Goal: Task Accomplishment & Management: Manage account settings

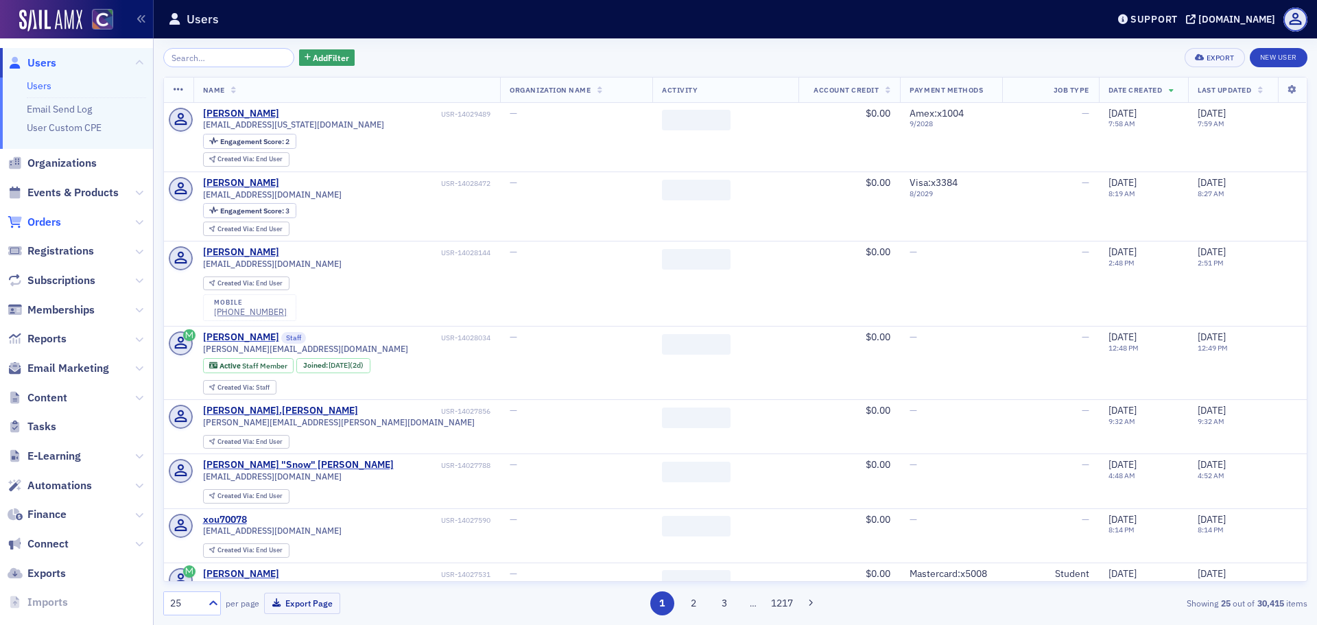
click at [52, 228] on span "Orders" at bounding box center [44, 222] width 34 height 15
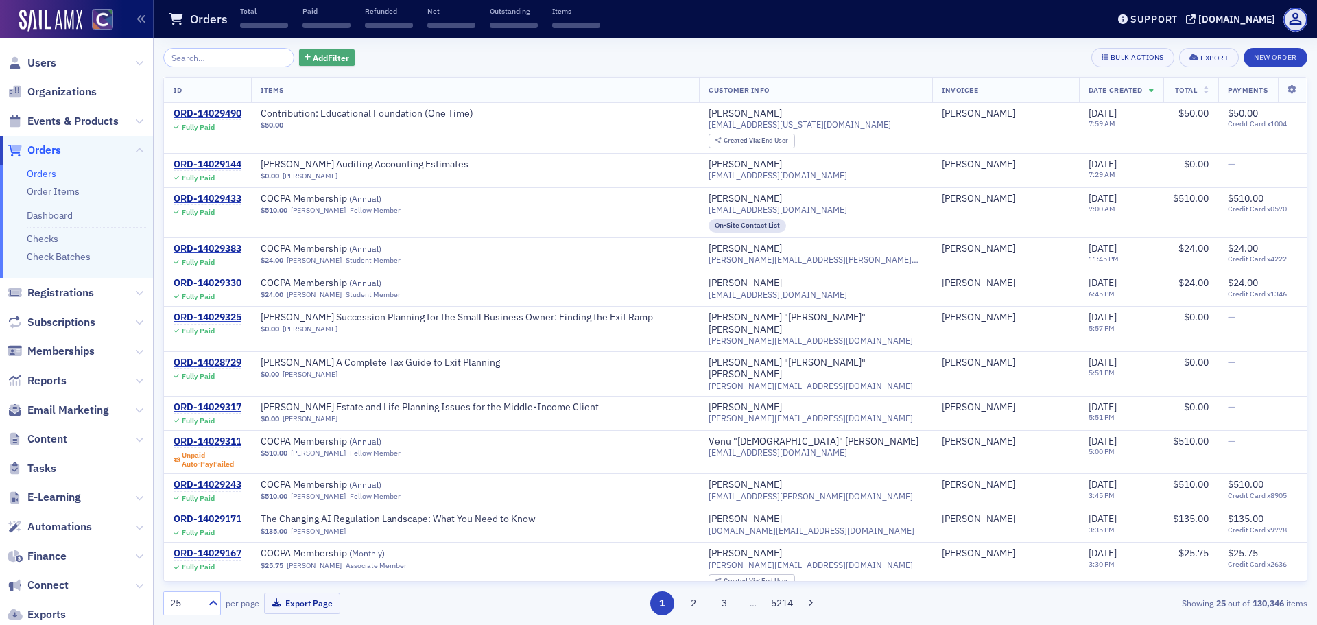
click at [325, 65] on button "Add Filter" at bounding box center [327, 57] width 56 height 17
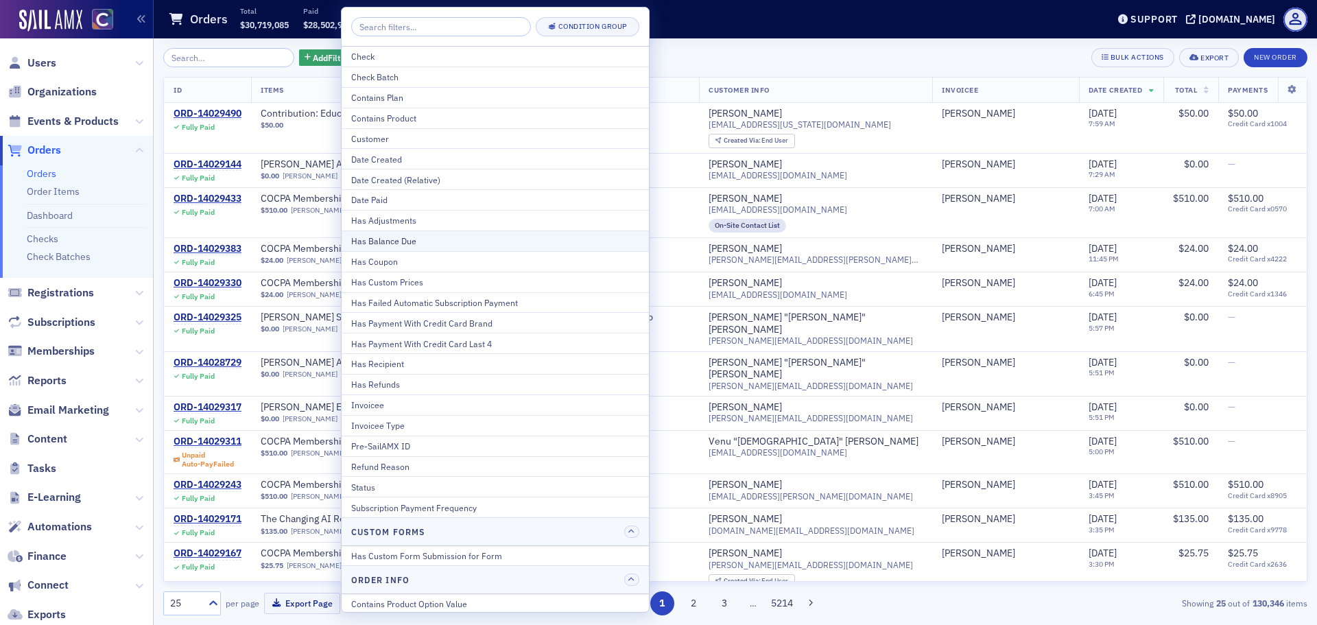
click at [416, 242] on div "Has Balance Due" at bounding box center [495, 241] width 288 height 12
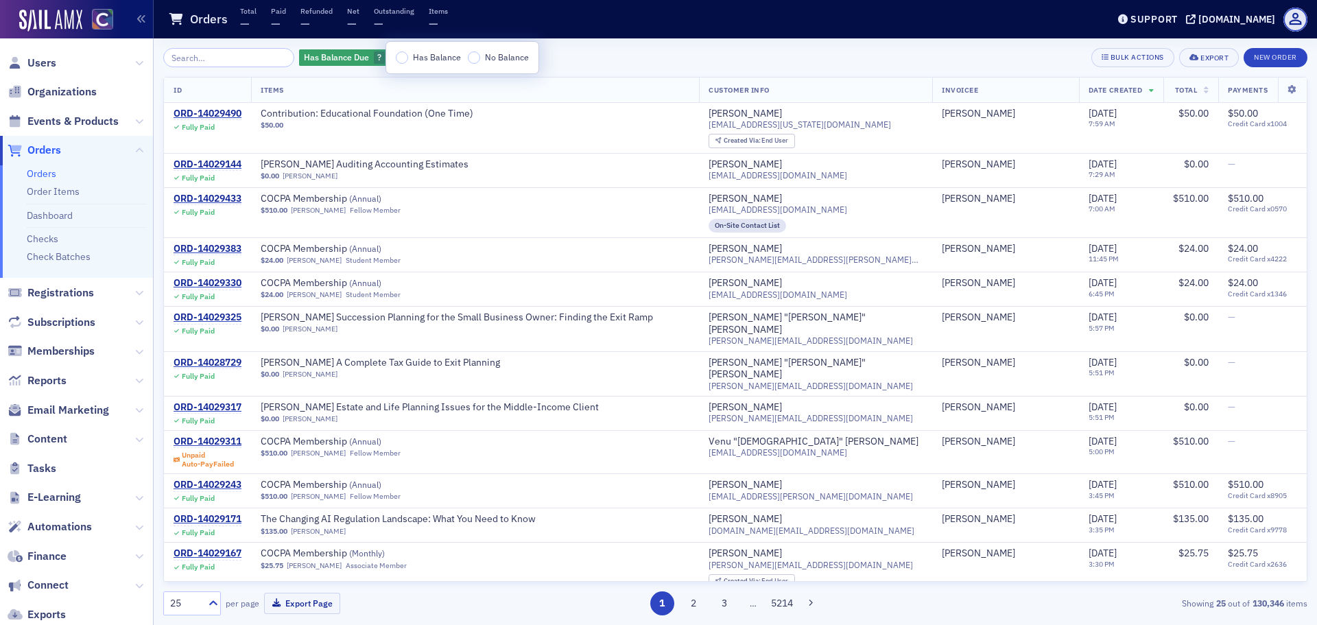
click at [403, 64] on div "Has Balance No Balance" at bounding box center [462, 58] width 152 height 32
click at [404, 54] on input "Has Balance" at bounding box center [402, 57] width 12 height 12
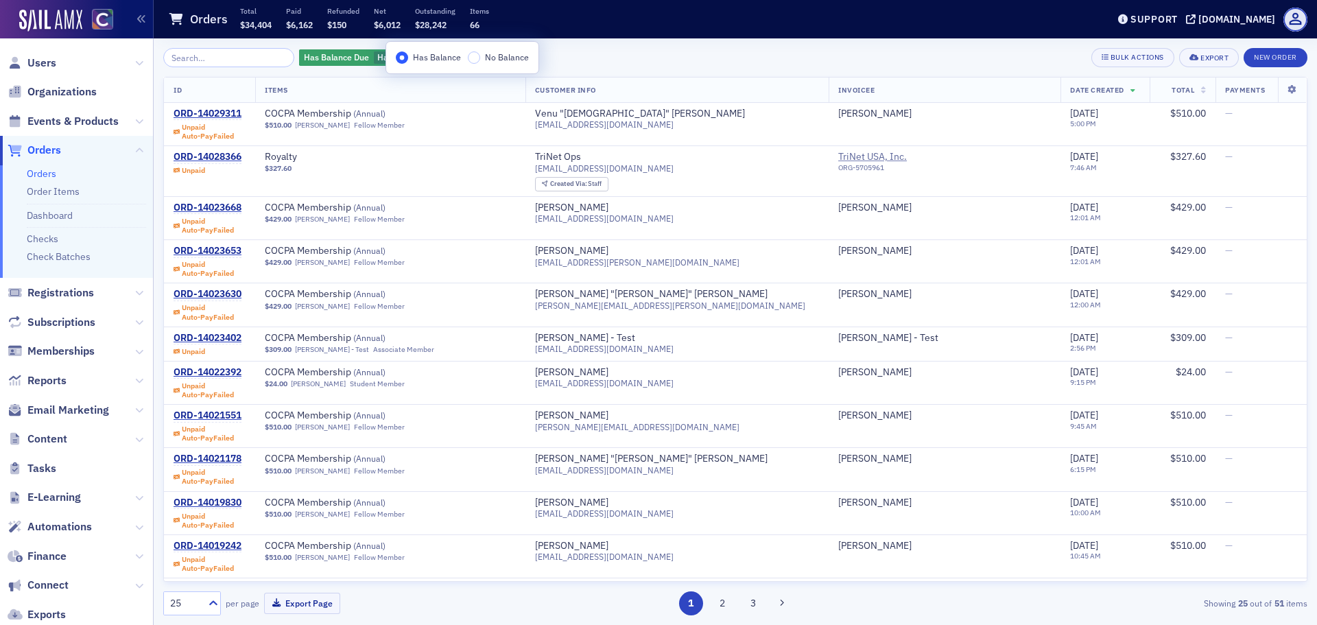
click at [1176, 92] on th "Total" at bounding box center [1182, 89] width 66 height 25
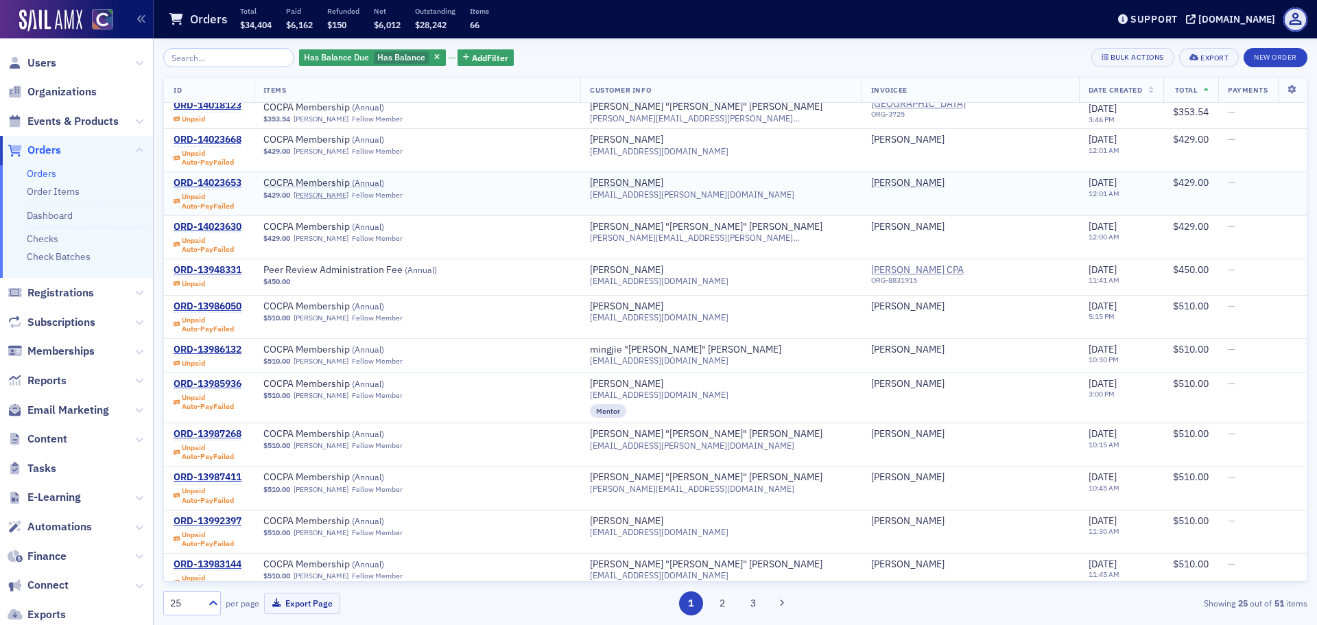
scroll to position [590, 0]
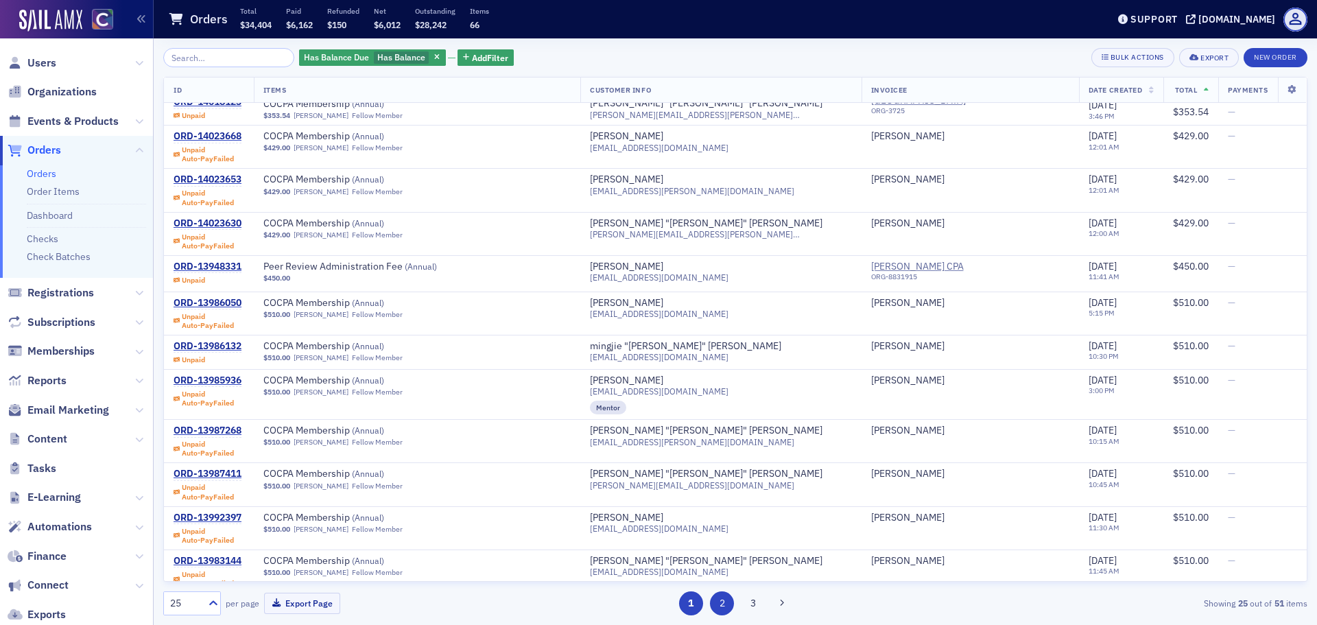
click at [717, 603] on button "2" at bounding box center [722, 603] width 24 height 24
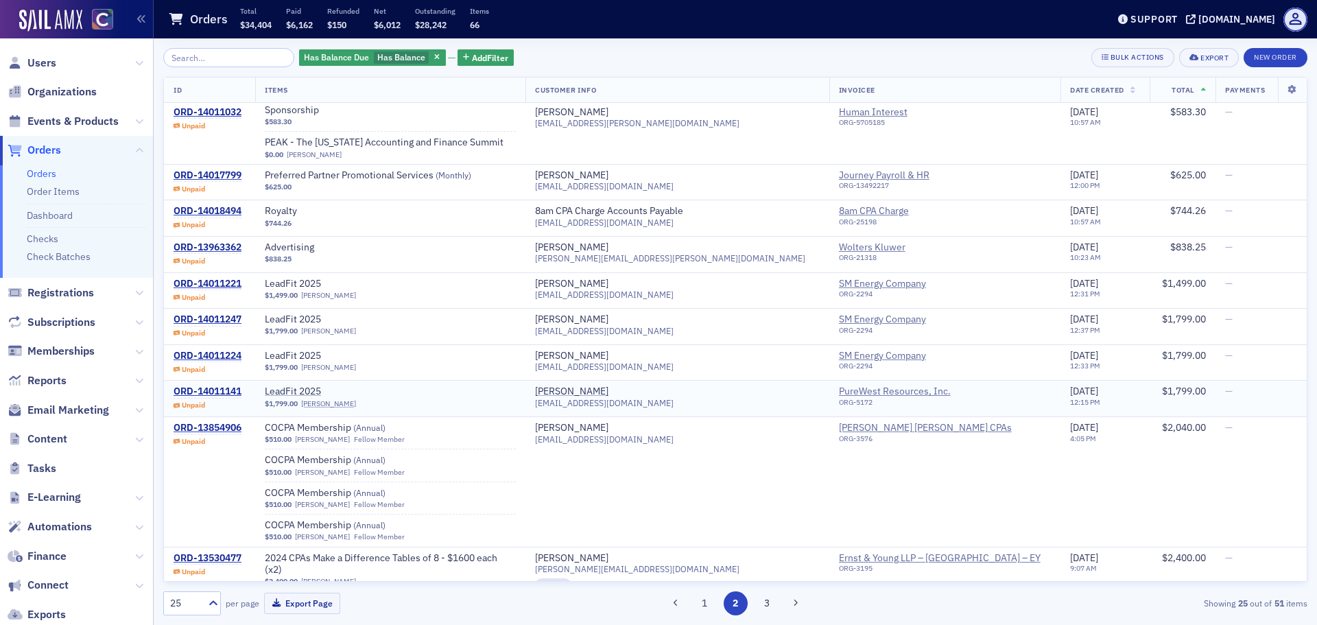
scroll to position [644, 0]
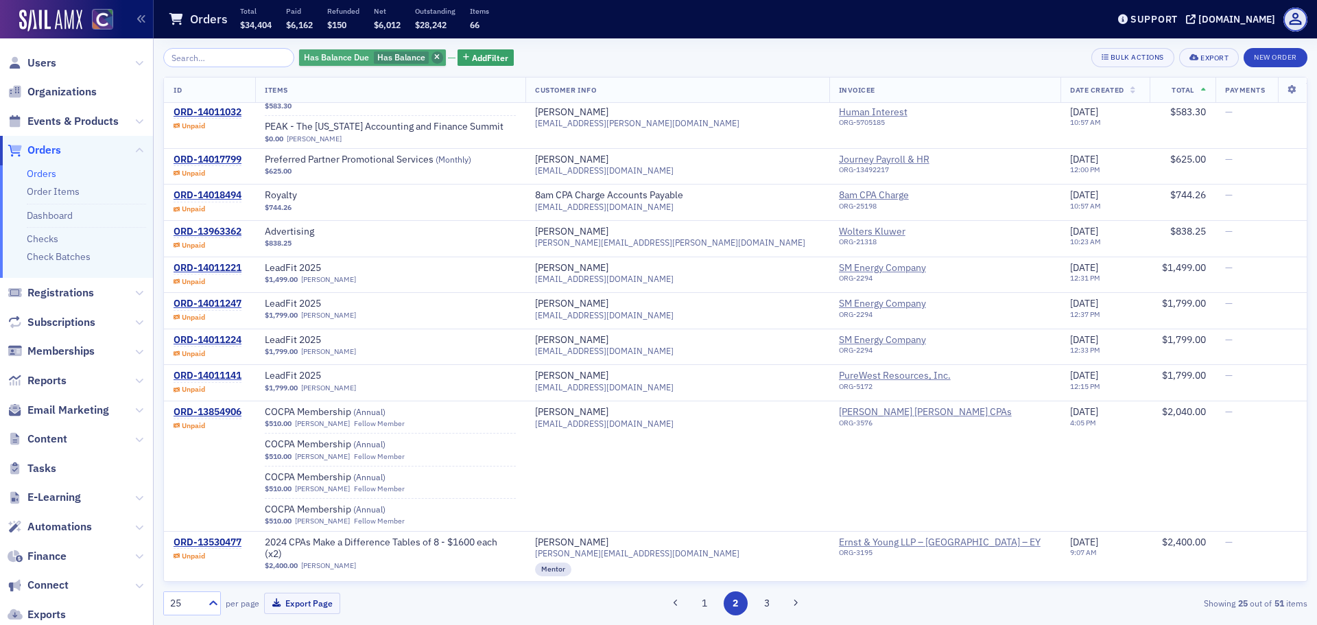
click at [434, 57] on icon "button" at bounding box center [436, 58] width 5 height 8
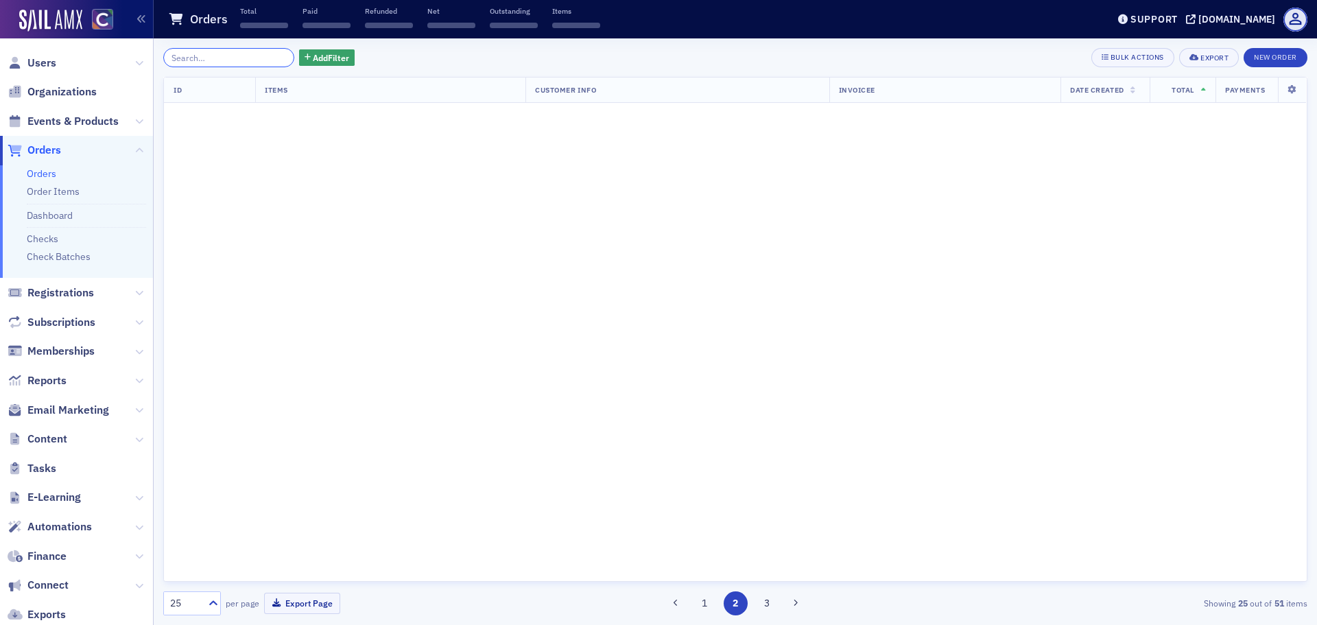
click at [199, 63] on input "search" at bounding box center [228, 57] width 131 height 19
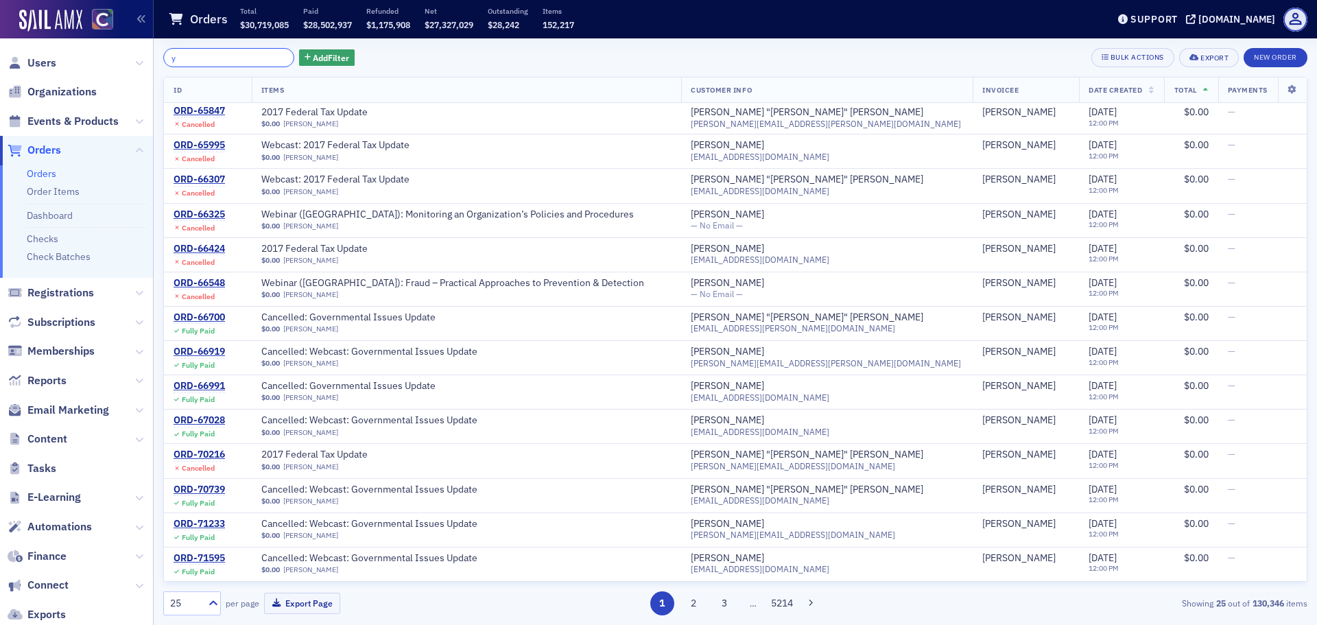
scroll to position [1271, 0]
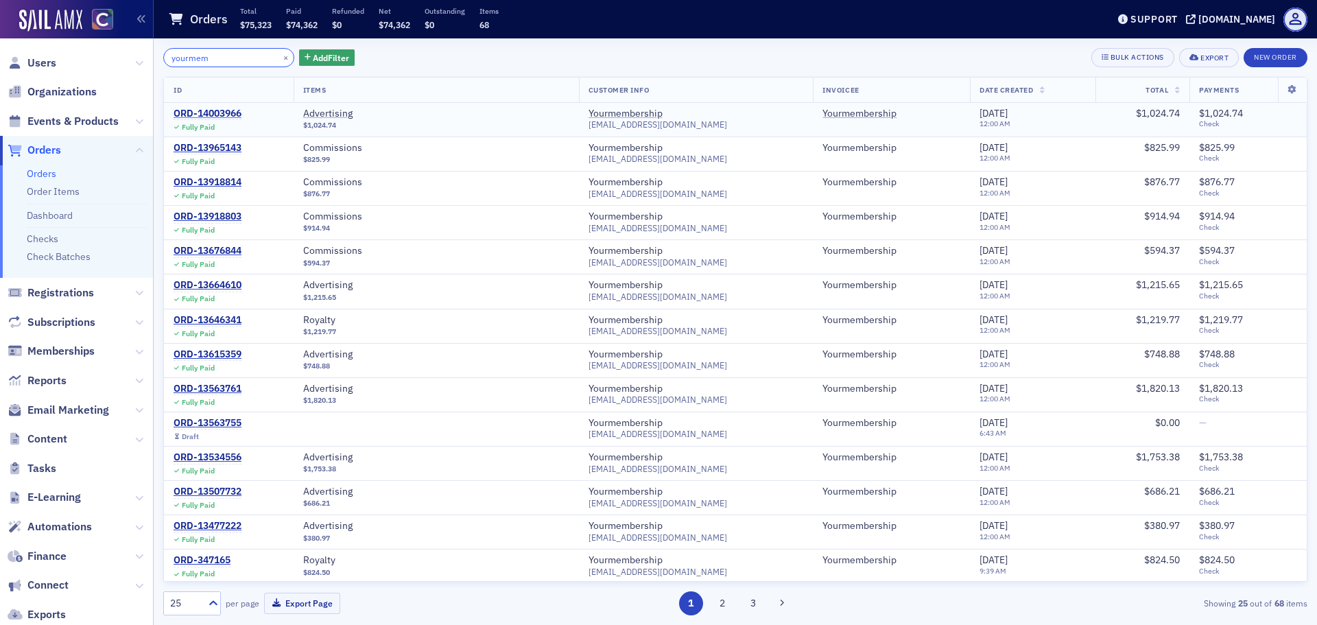
type input "yourmem"
click at [223, 112] on div "ORD-14003966" at bounding box center [208, 114] width 68 height 12
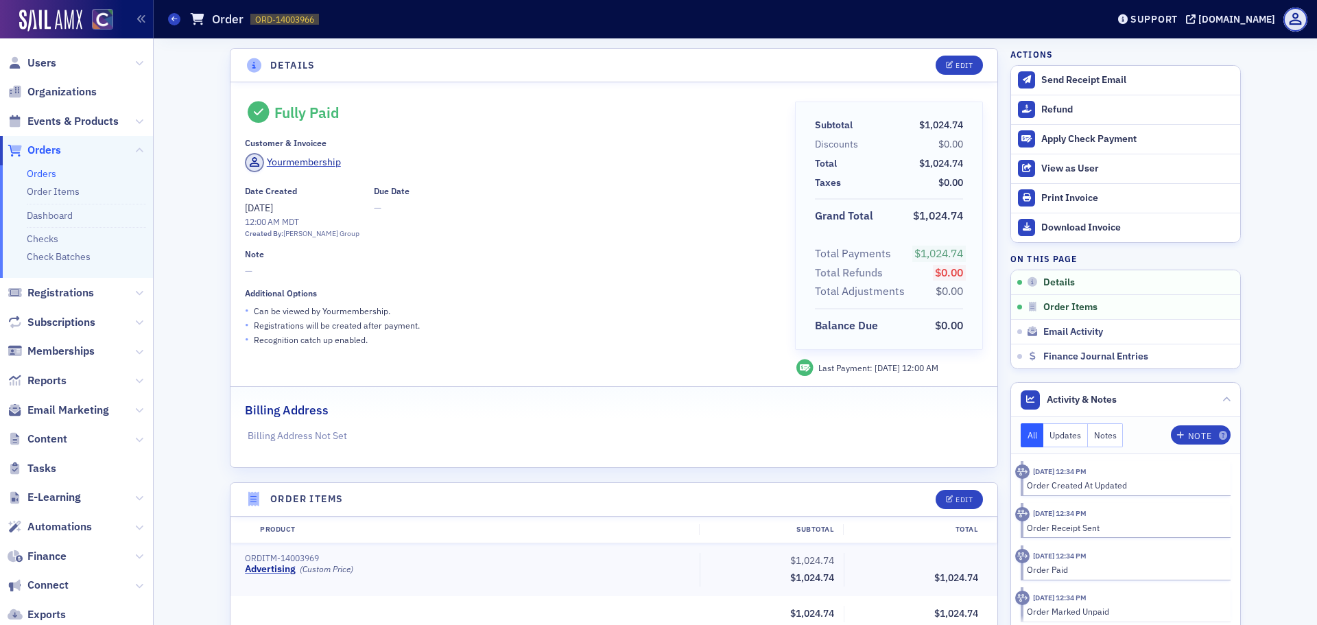
click at [36, 170] on link "Orders" at bounding box center [41, 173] width 29 height 12
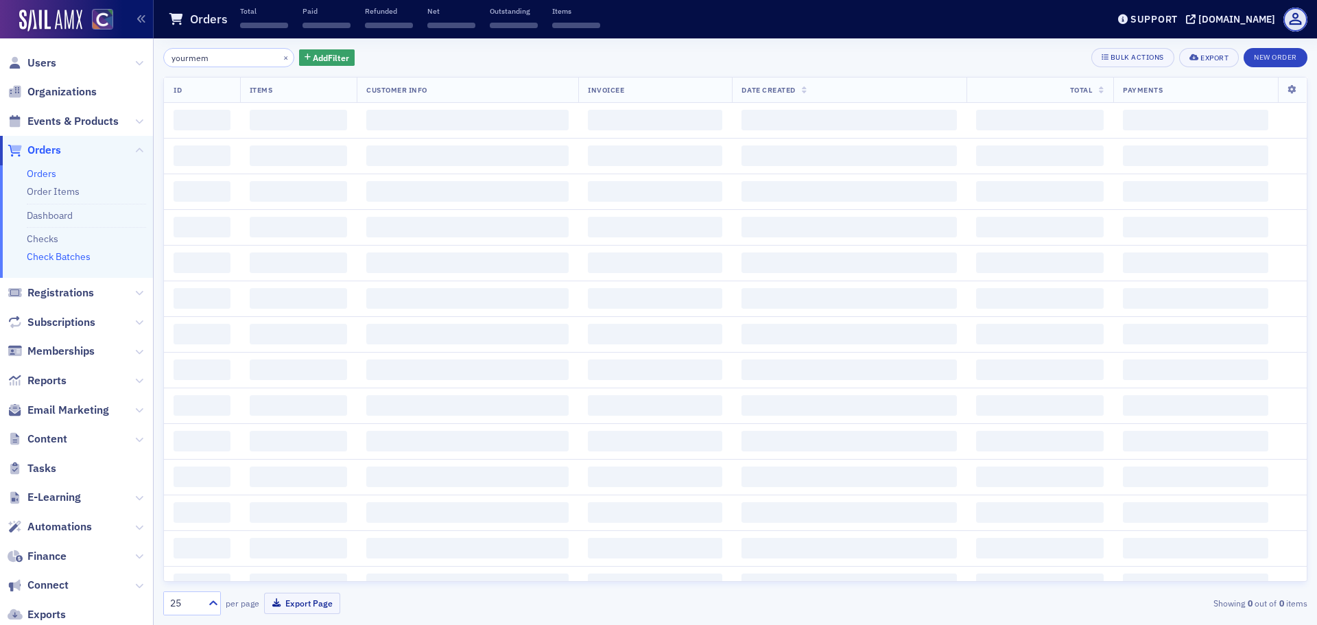
click at [79, 252] on link "Check Batches" at bounding box center [59, 256] width 64 height 12
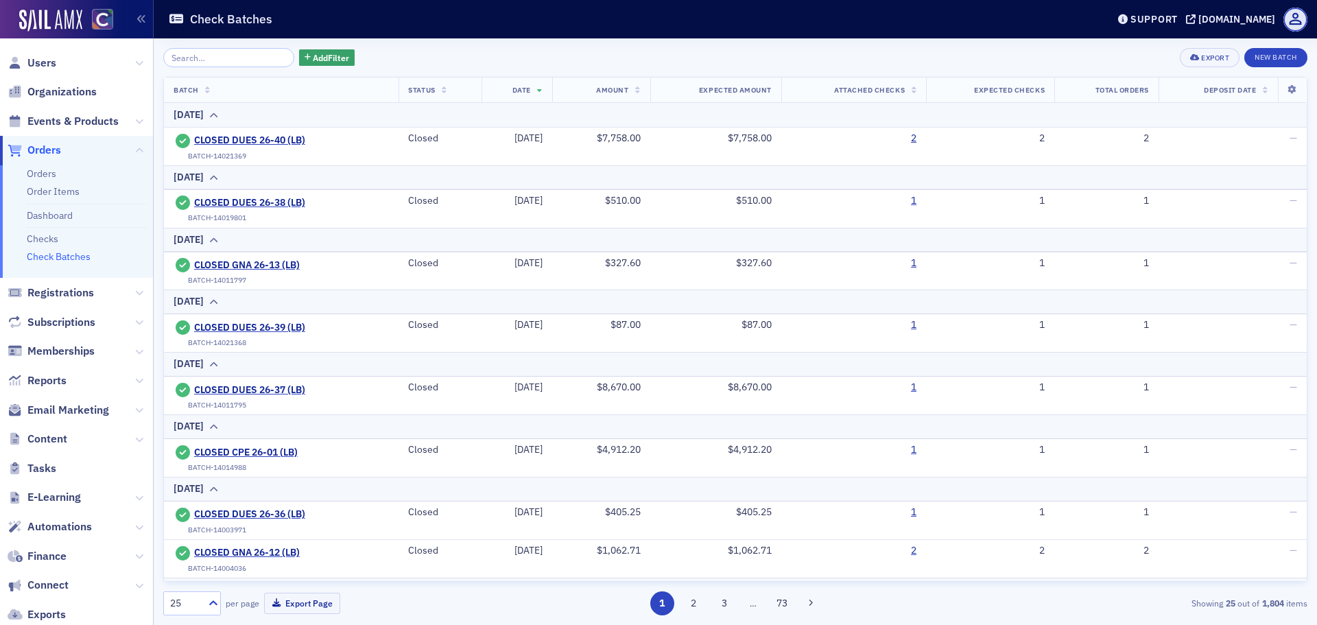
click at [1279, 71] on div "Add Filter Export New Batch Batch Status Date Amount Expected Amount Attached C…" at bounding box center [735, 331] width 1144 height 567
click at [1279, 64] on button "New Batch" at bounding box center [1275, 57] width 63 height 19
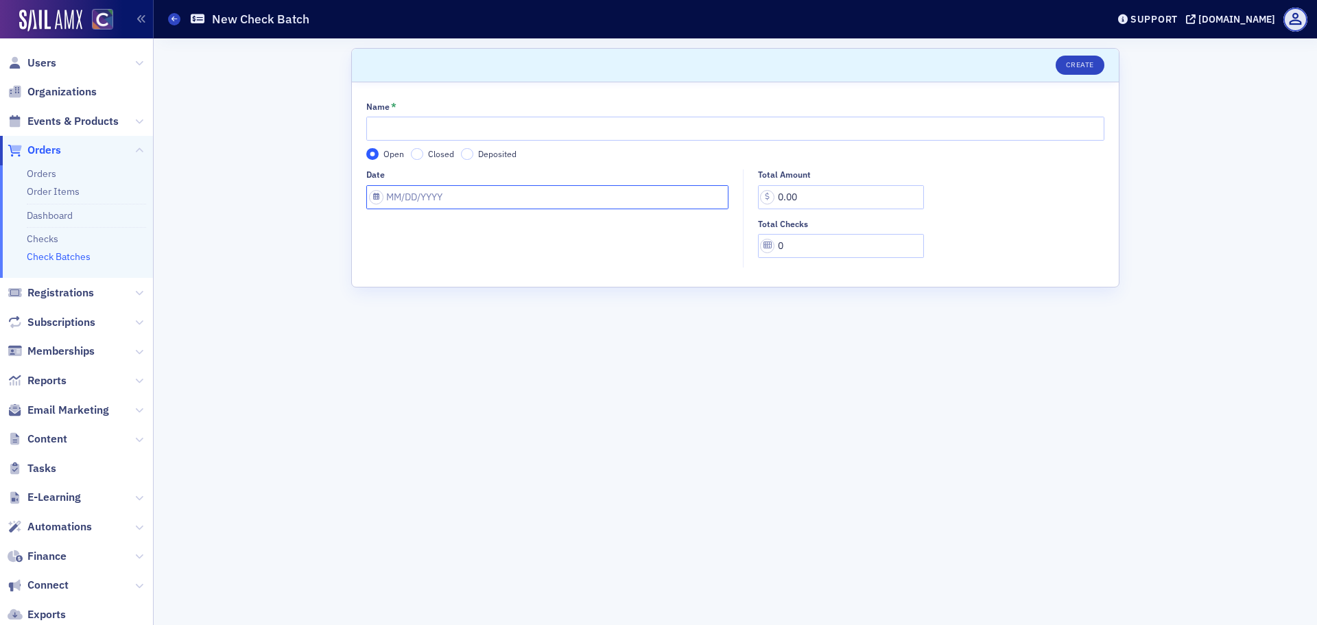
select select "8"
select select "2025"
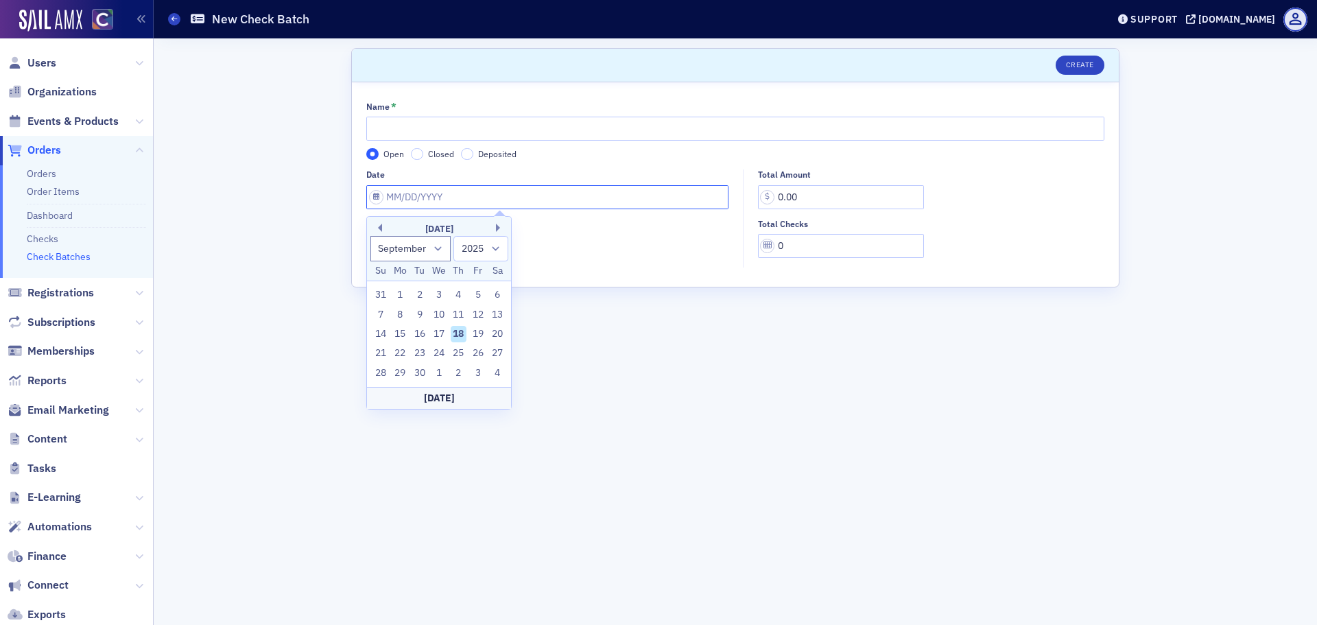
click at [407, 201] on input "Date" at bounding box center [547, 197] width 362 height 24
click at [459, 318] on div "11" at bounding box center [459, 315] width 16 height 16
type input "[DATE]"
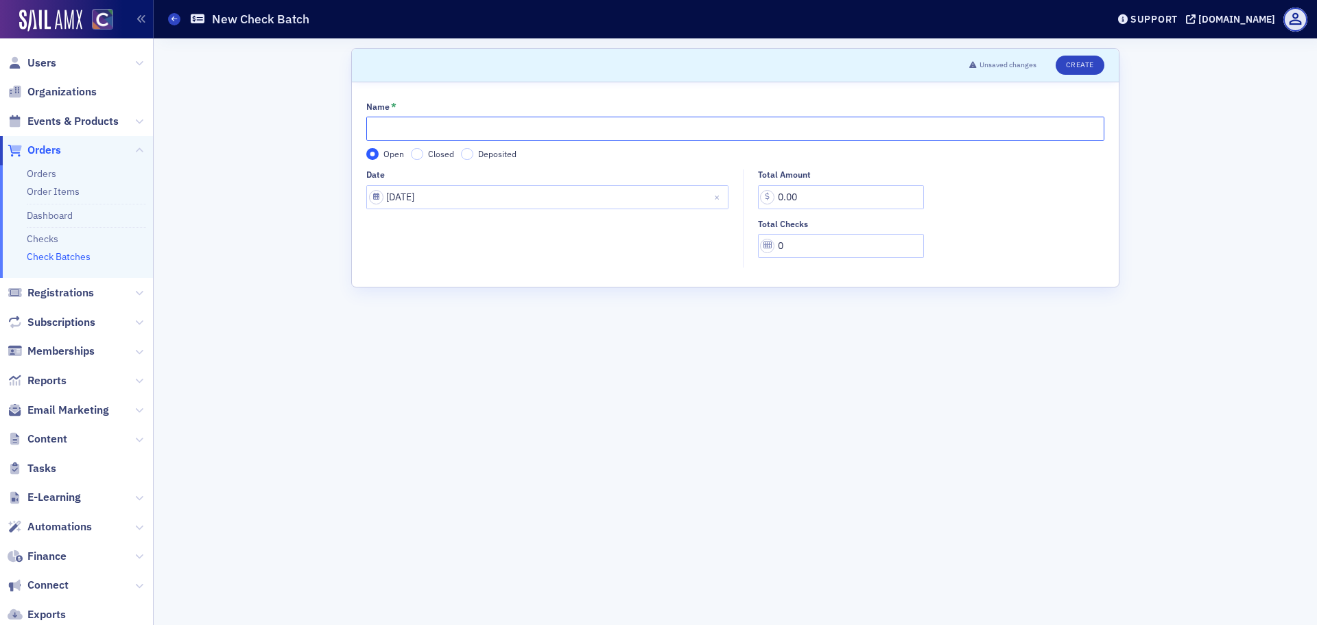
click at [406, 134] on input "Name *" at bounding box center [735, 129] width 738 height 24
type input "GNA 26-14 (LB)"
drag, startPoint x: 810, startPoint y: 194, endPoint x: 719, endPoint y: 206, distance: 92.0
click at [719, 206] on div "Date [DATE] Total Amount 0.00 Total Checks 0" at bounding box center [735, 218] width 738 height 98
type input "2,722.87"
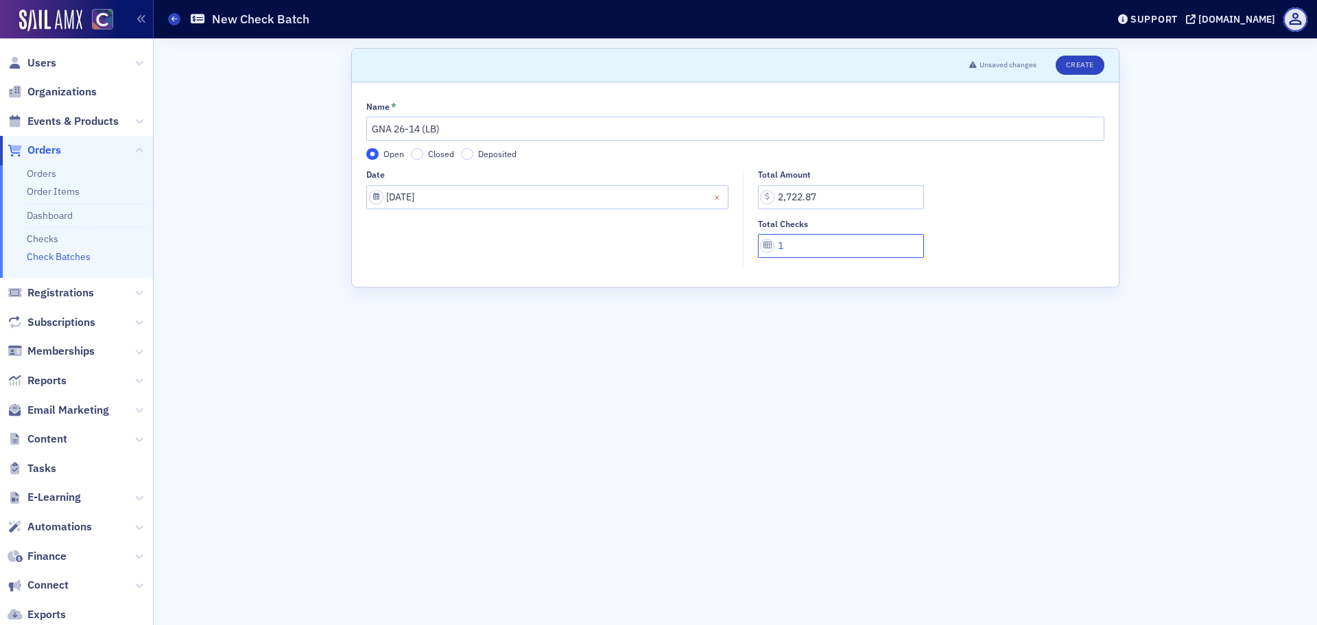
type input "1"
click at [1082, 76] on header "Unsaved changes Create" at bounding box center [735, 66] width 767 height 34
click at [1083, 69] on button "Create" at bounding box center [1079, 65] width 49 height 19
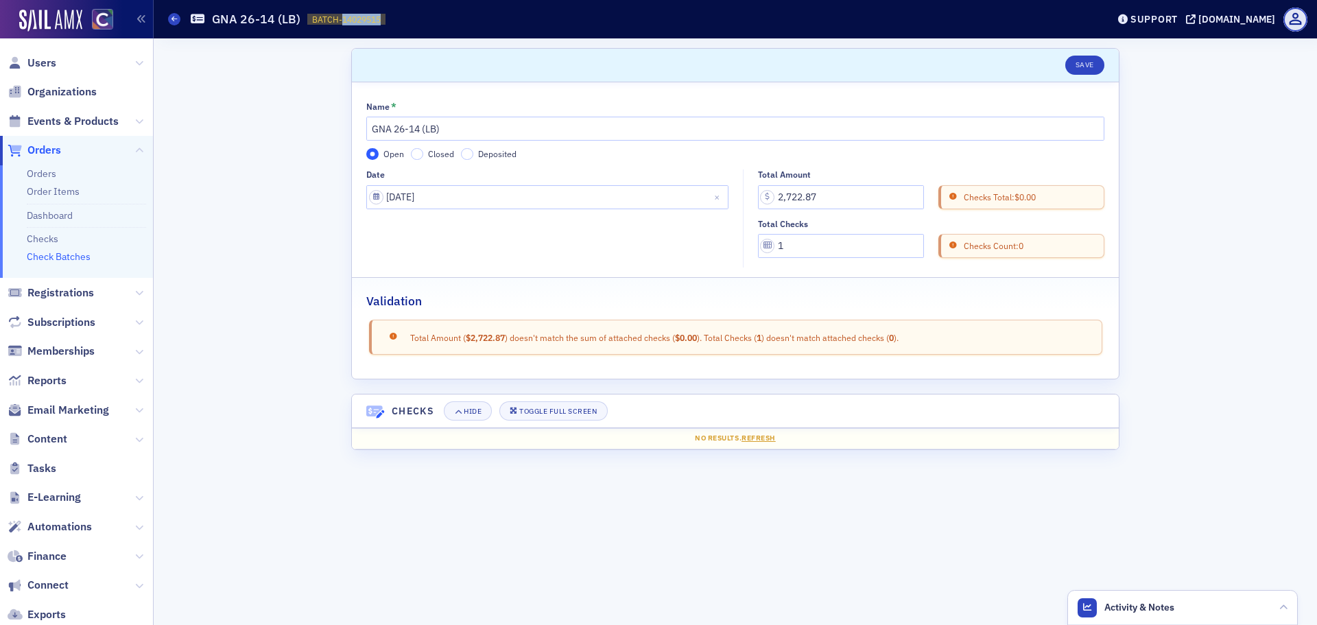
drag, startPoint x: 339, startPoint y: 19, endPoint x: 379, endPoint y: 16, distance: 39.9
click at [379, 16] on span "BATCH-14029515" at bounding box center [346, 20] width 69 height 12
copy span "14029515"
click at [169, 26] on div "Check Batches GNA 26-14 (LB) BATCH-14029515 14029515" at bounding box center [627, 19] width 918 height 26
drag, startPoint x: 171, startPoint y: 24, endPoint x: 178, endPoint y: 13, distance: 13.3
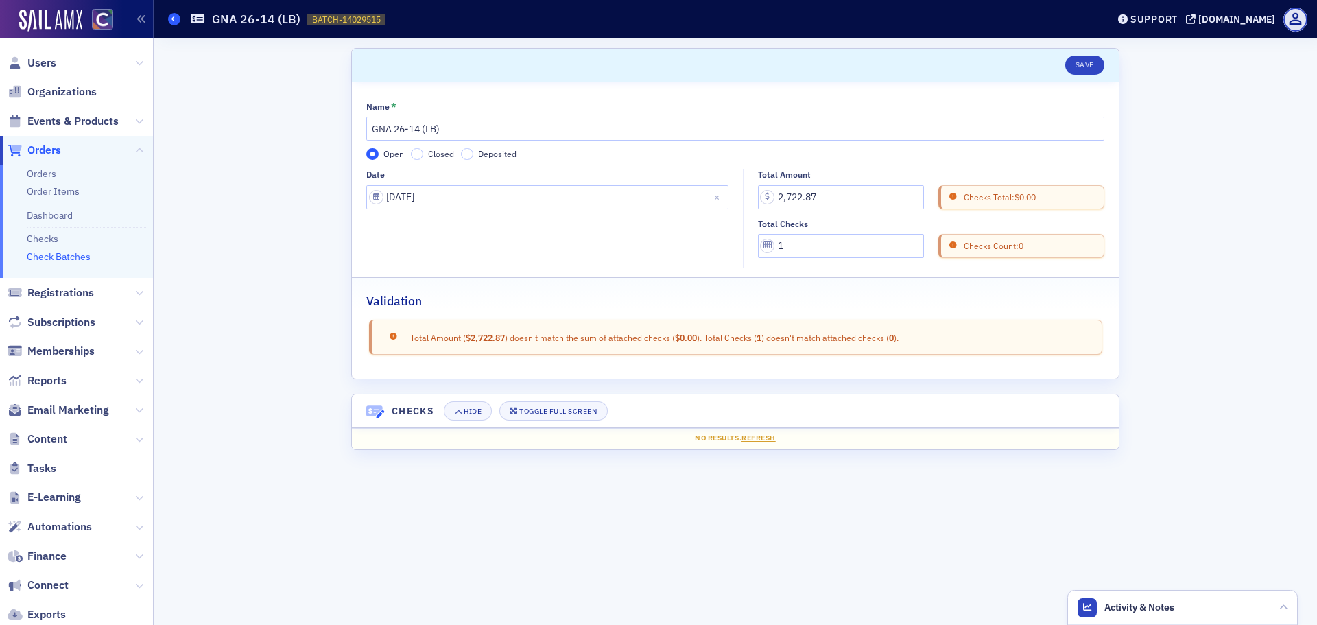
click at [171, 24] on span at bounding box center [174, 19] width 12 height 12
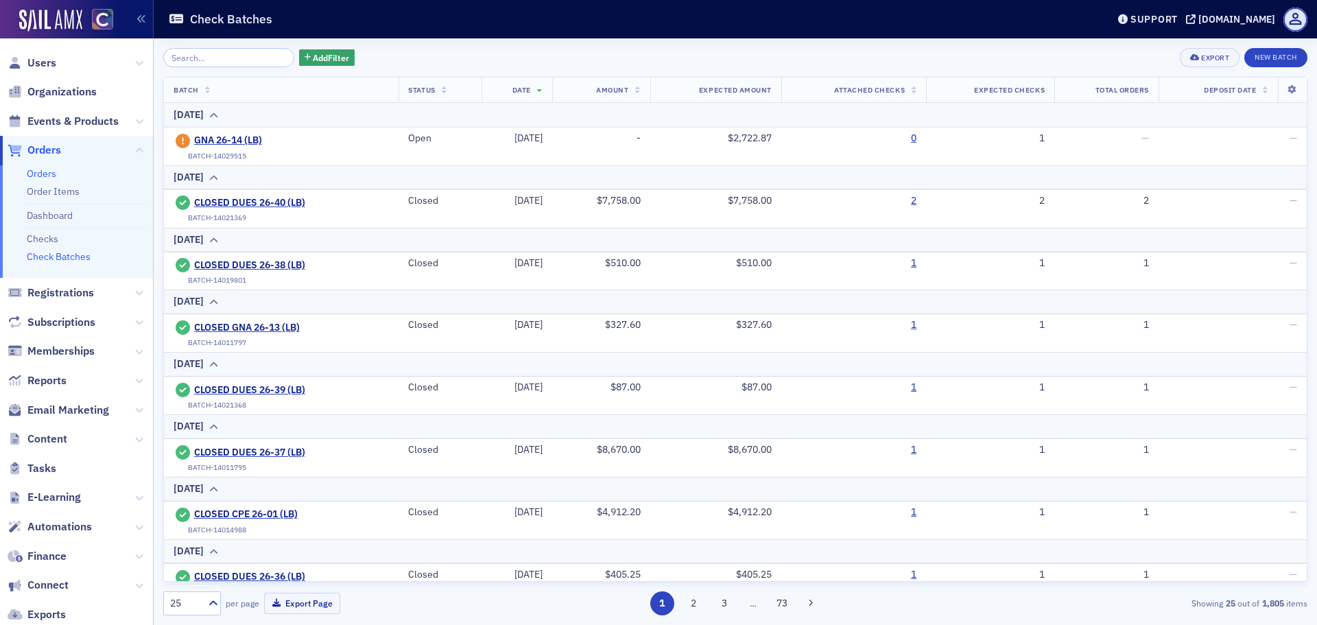
click at [49, 168] on link "Orders" at bounding box center [41, 173] width 29 height 12
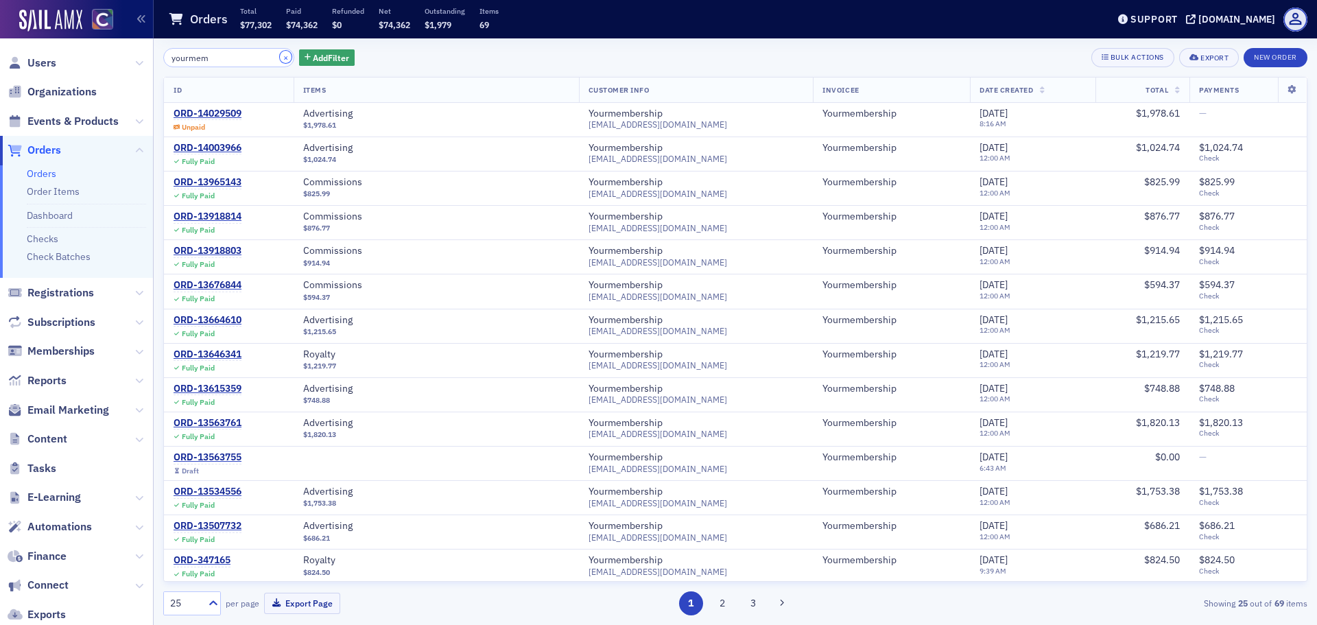
click at [280, 56] on button "×" at bounding box center [286, 57] width 12 height 12
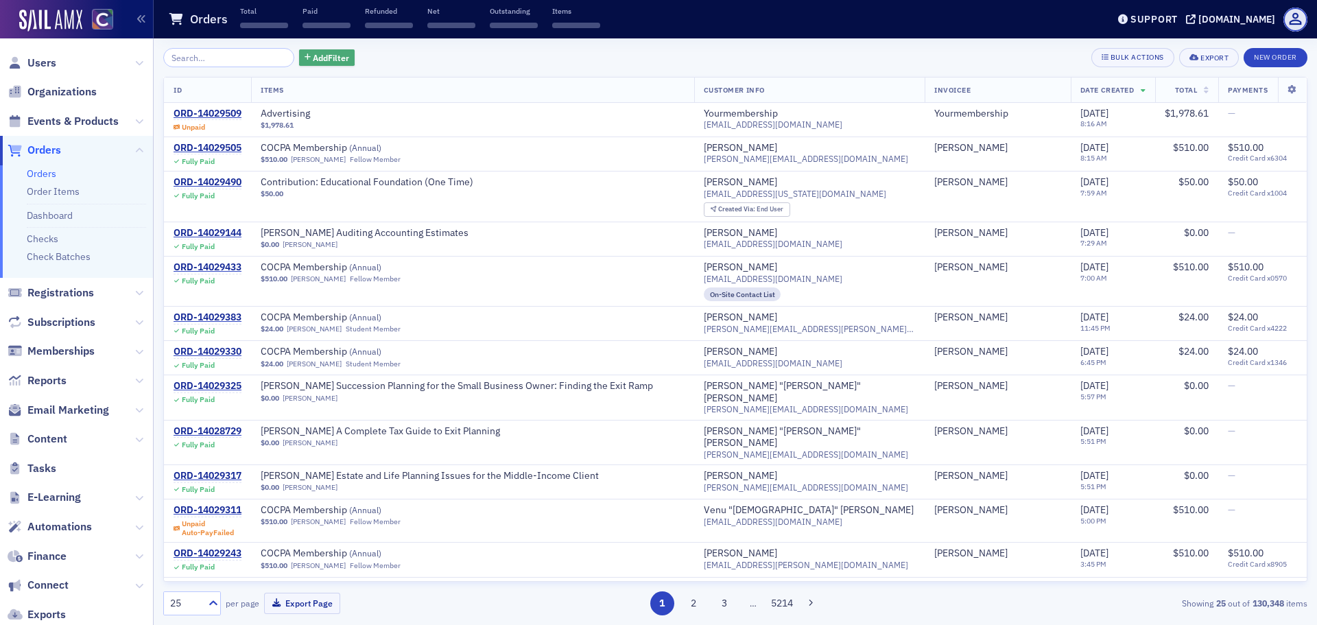
click at [299, 54] on button "Add Filter" at bounding box center [327, 57] width 56 height 17
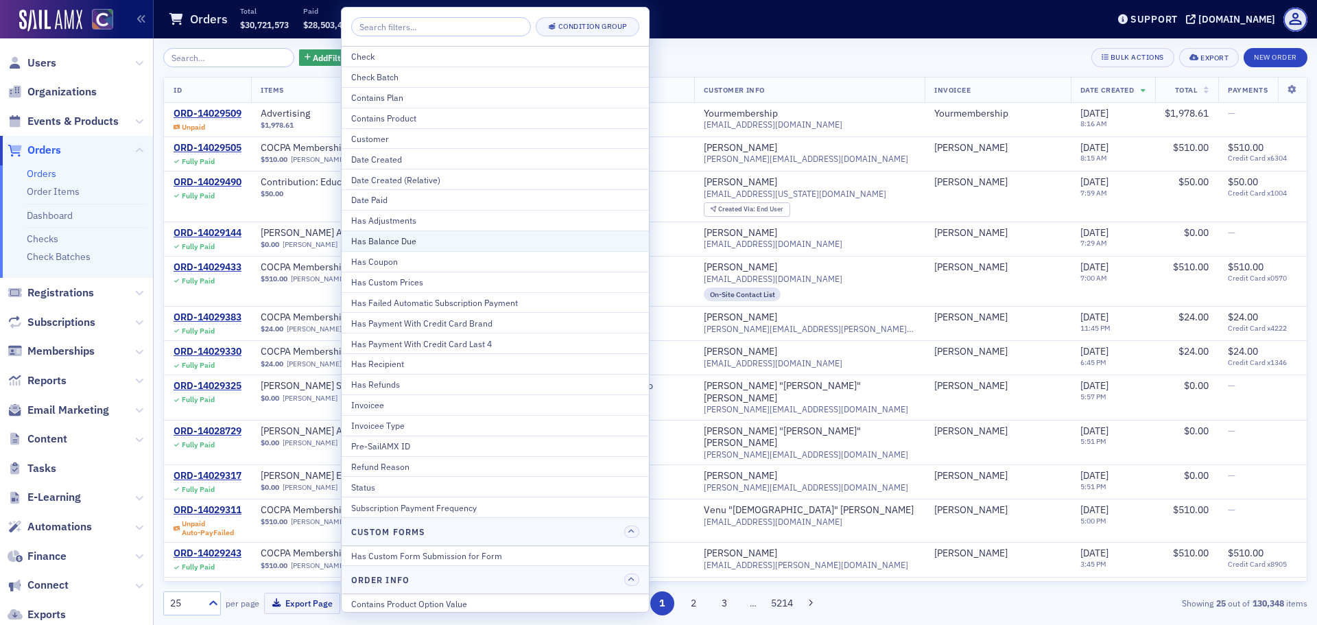
click at [431, 237] on div "Has Balance Due" at bounding box center [495, 241] width 288 height 12
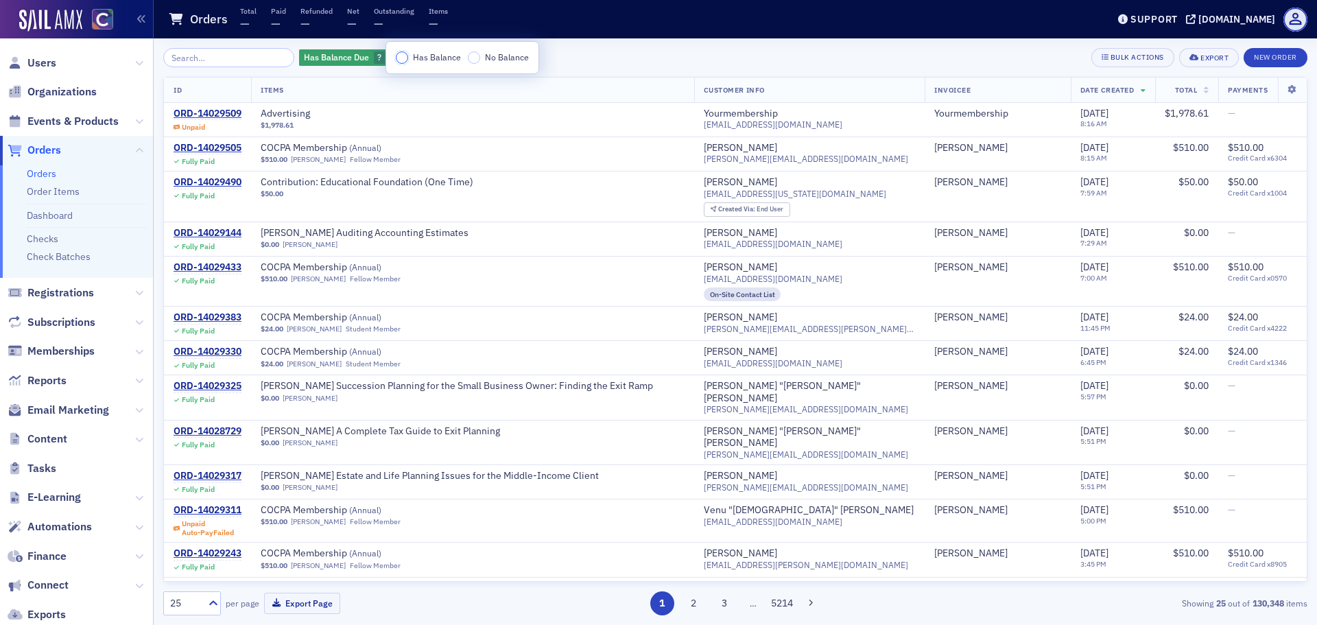
click at [405, 56] on input "Has Balance" at bounding box center [402, 57] width 12 height 12
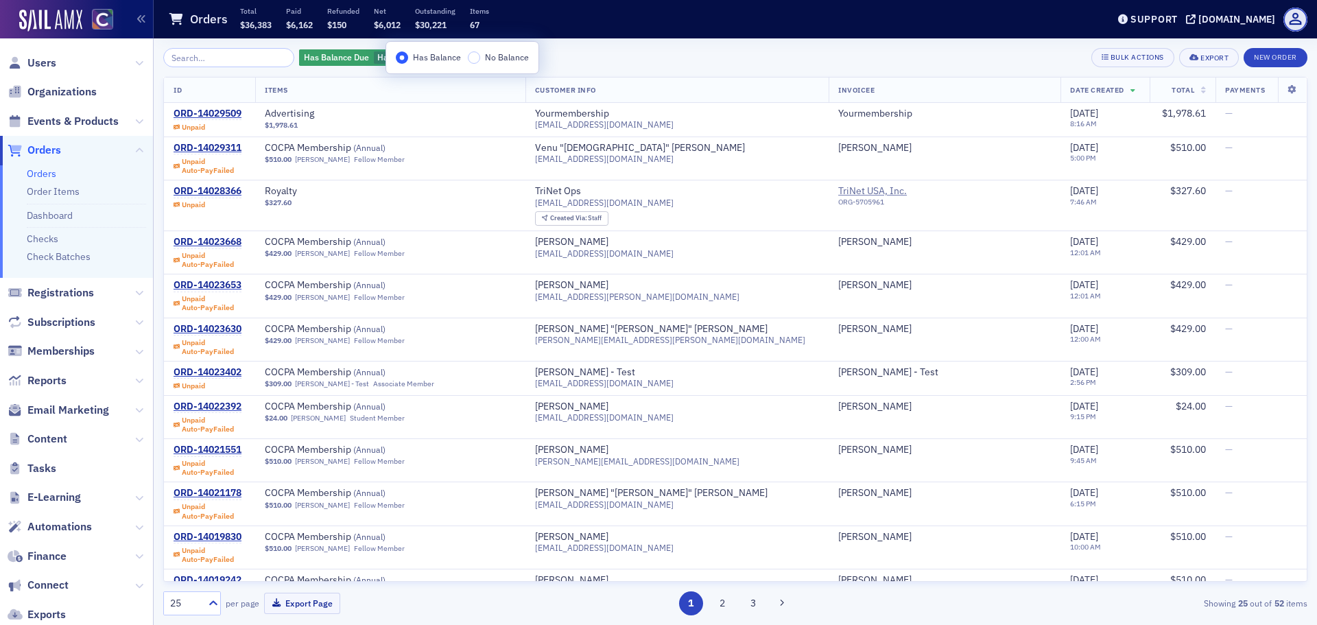
click at [1171, 87] on span "Total" at bounding box center [1182, 90] width 23 height 10
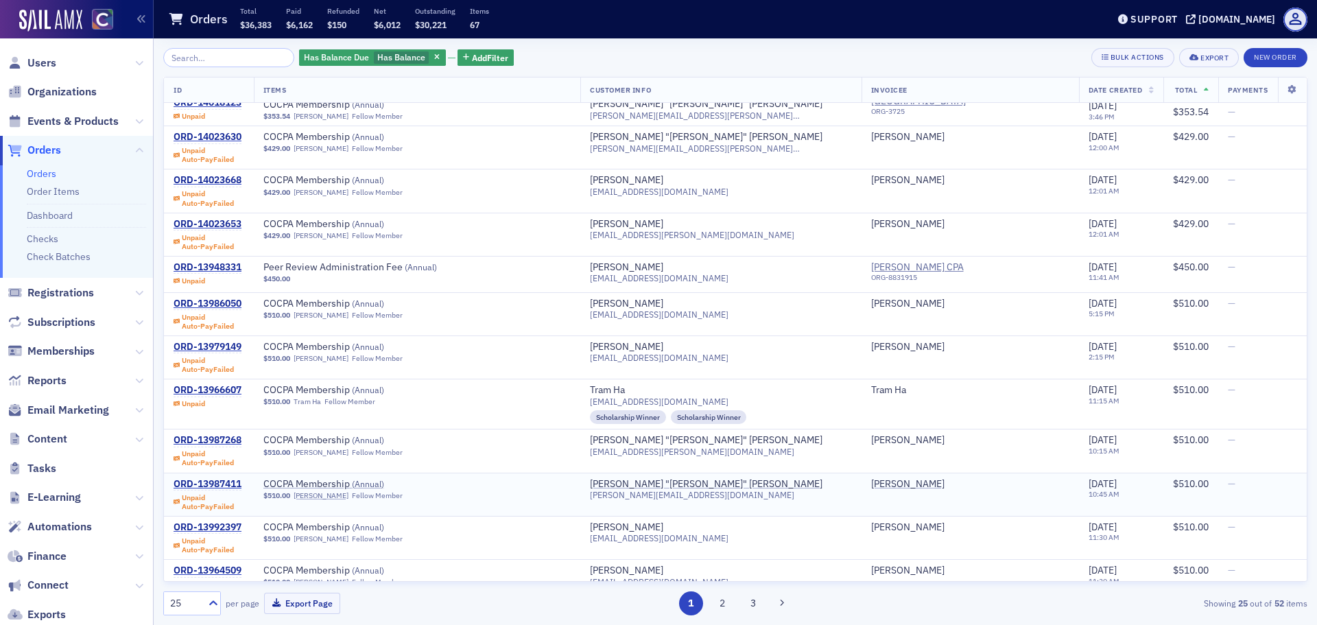
scroll to position [590, 0]
click at [755, 601] on button "3" at bounding box center [753, 603] width 24 height 24
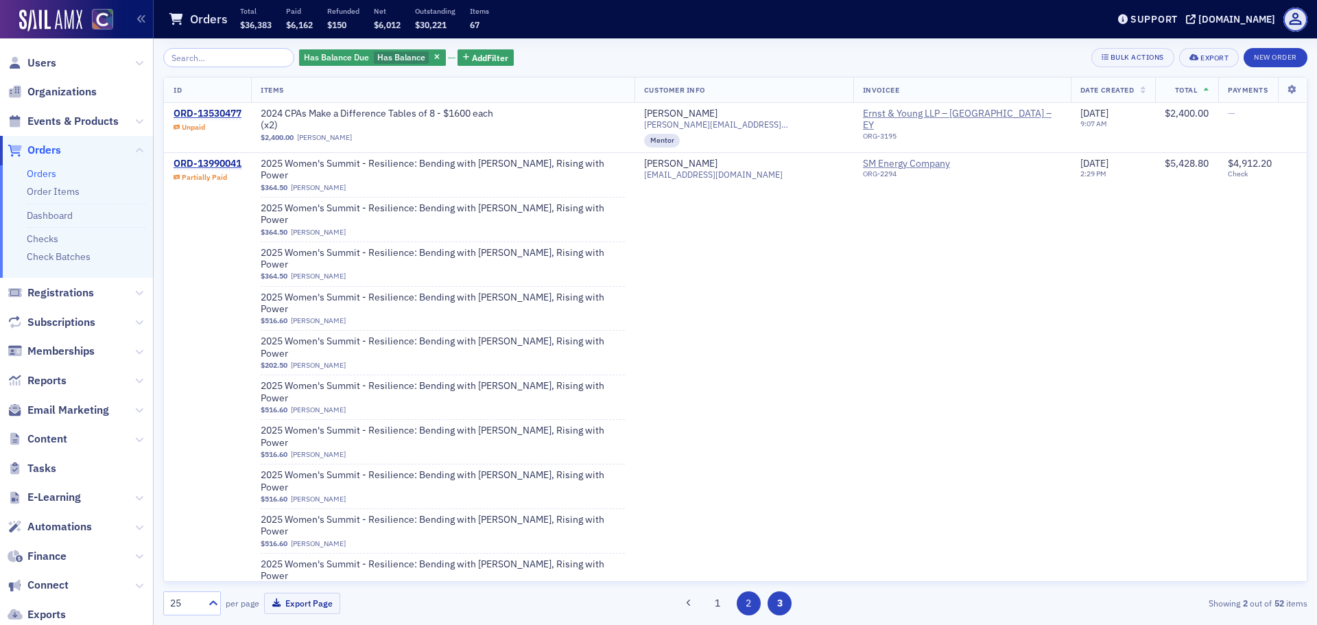
click at [746, 607] on button "2" at bounding box center [749, 603] width 24 height 24
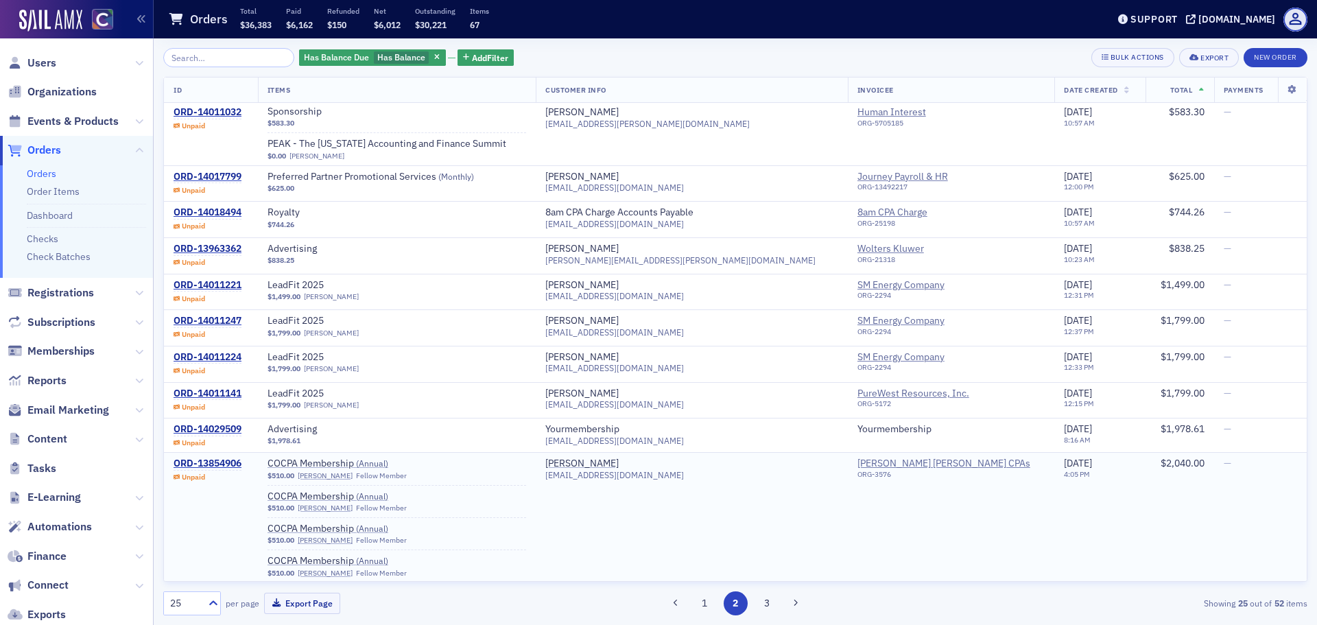
scroll to position [621, 0]
click at [690, 618] on div "Has Balance Due Has Balance Add Filter Bulk Actions Export New Order ID Items C…" at bounding box center [735, 331] width 1144 height 586
click at [694, 612] on div "1 2 3" at bounding box center [735, 603] width 372 height 24
click at [702, 606] on button "1" at bounding box center [704, 603] width 24 height 24
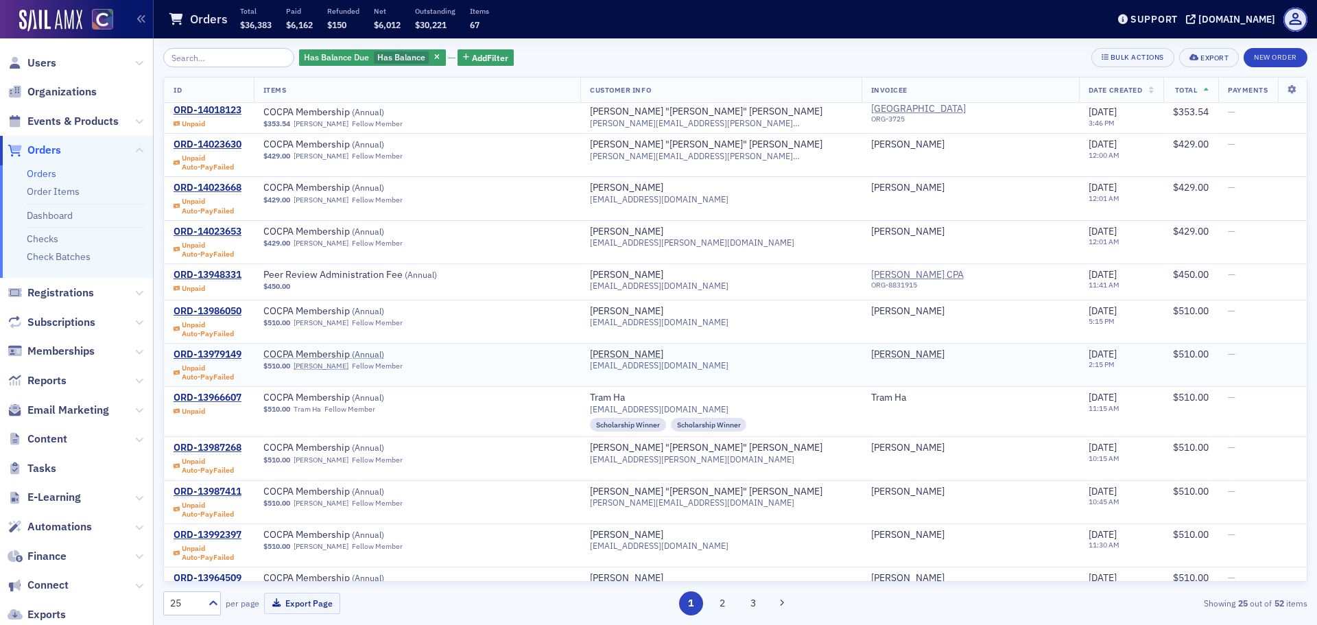
scroll to position [590, 0]
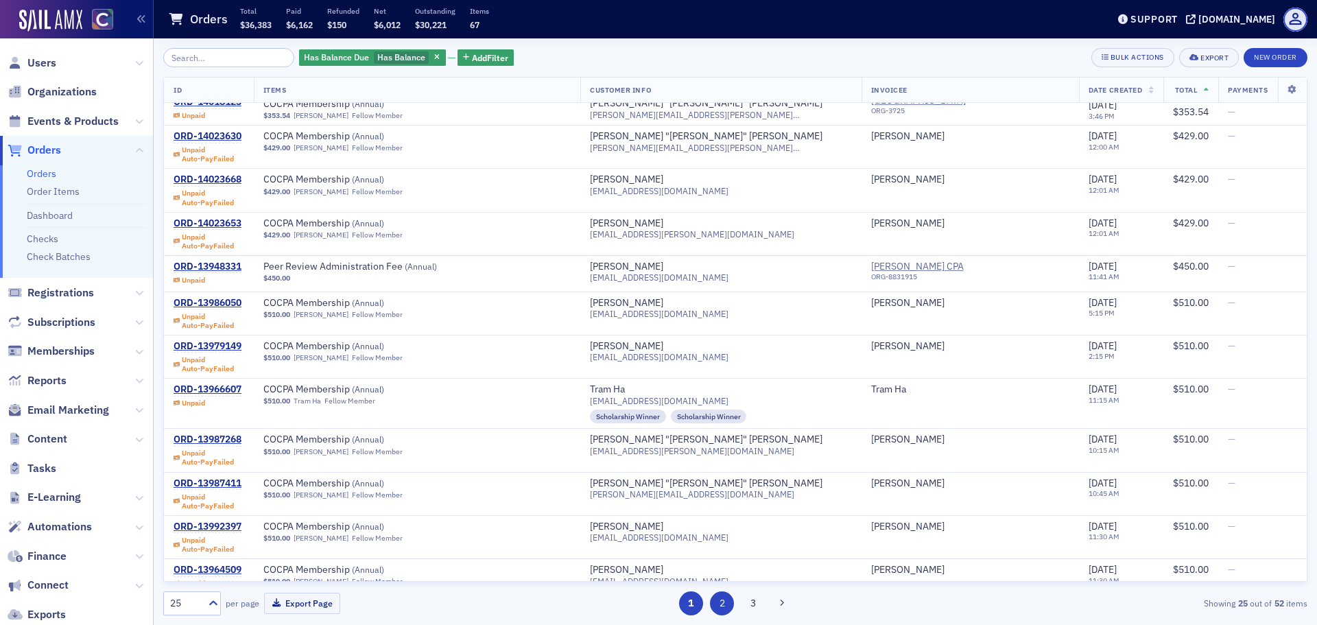
click at [731, 603] on button "2" at bounding box center [722, 603] width 24 height 24
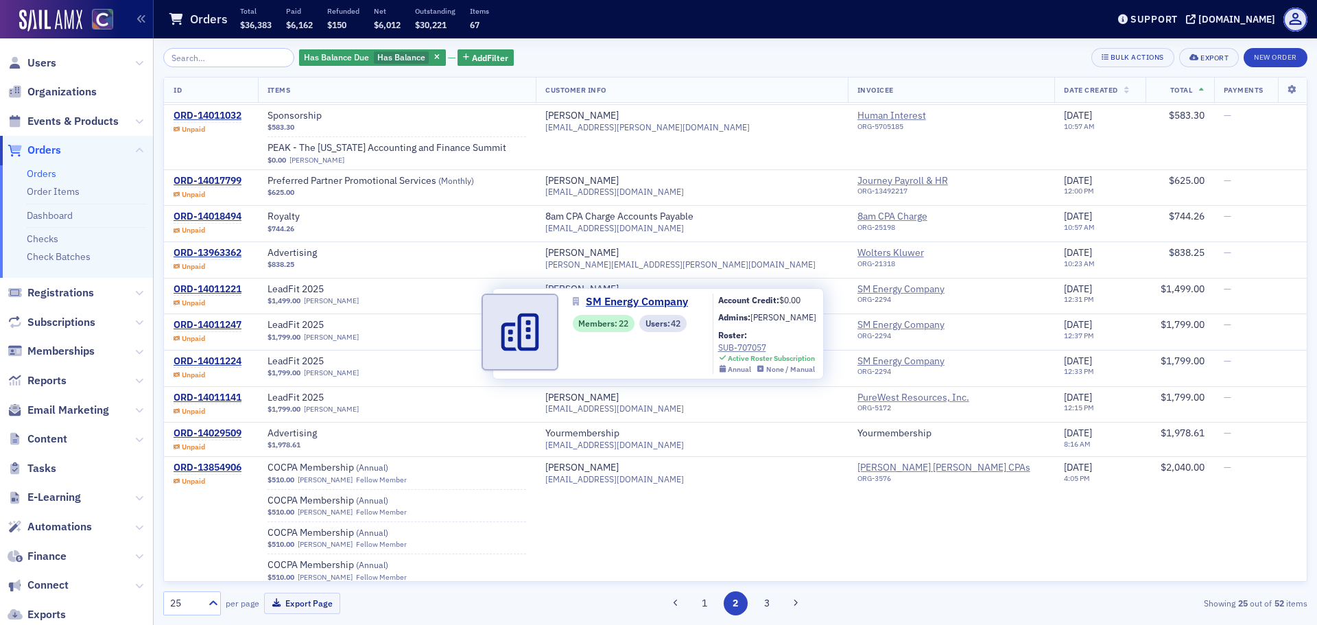
scroll to position [621, 0]
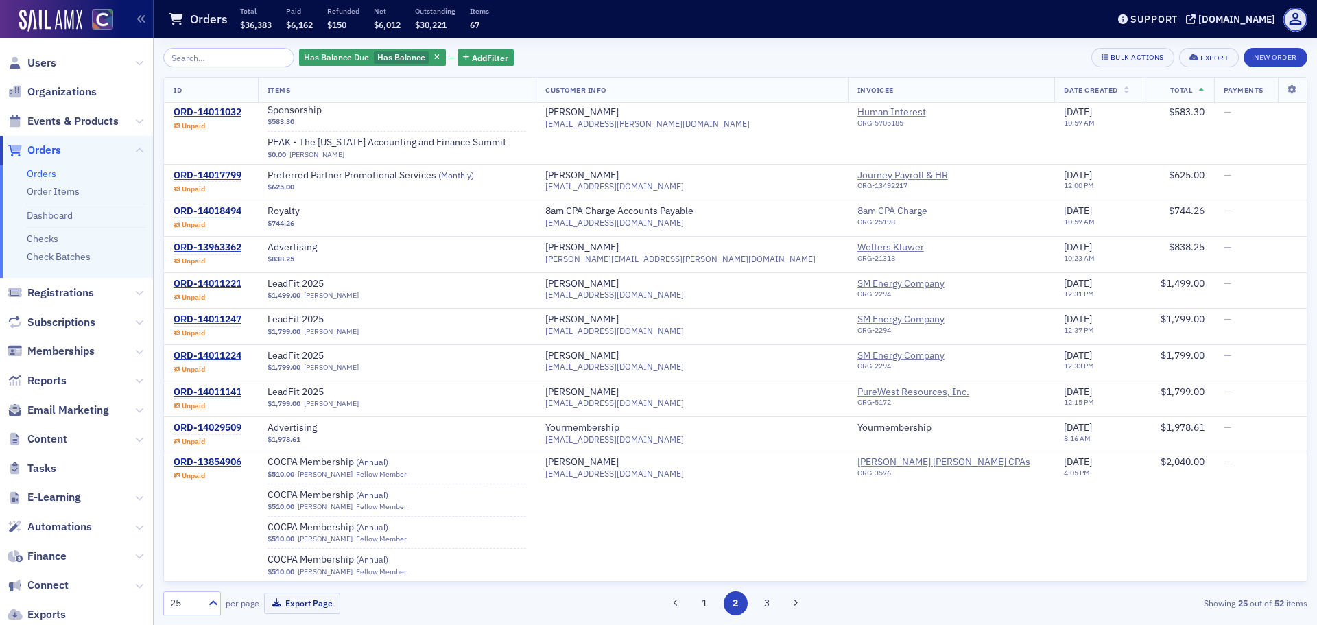
click at [757, 617] on div "Has Balance Due Has Balance Add Filter Bulk Actions Export New Order ID Items C…" at bounding box center [735, 331] width 1144 height 586
click at [765, 610] on button "3" at bounding box center [766, 603] width 24 height 24
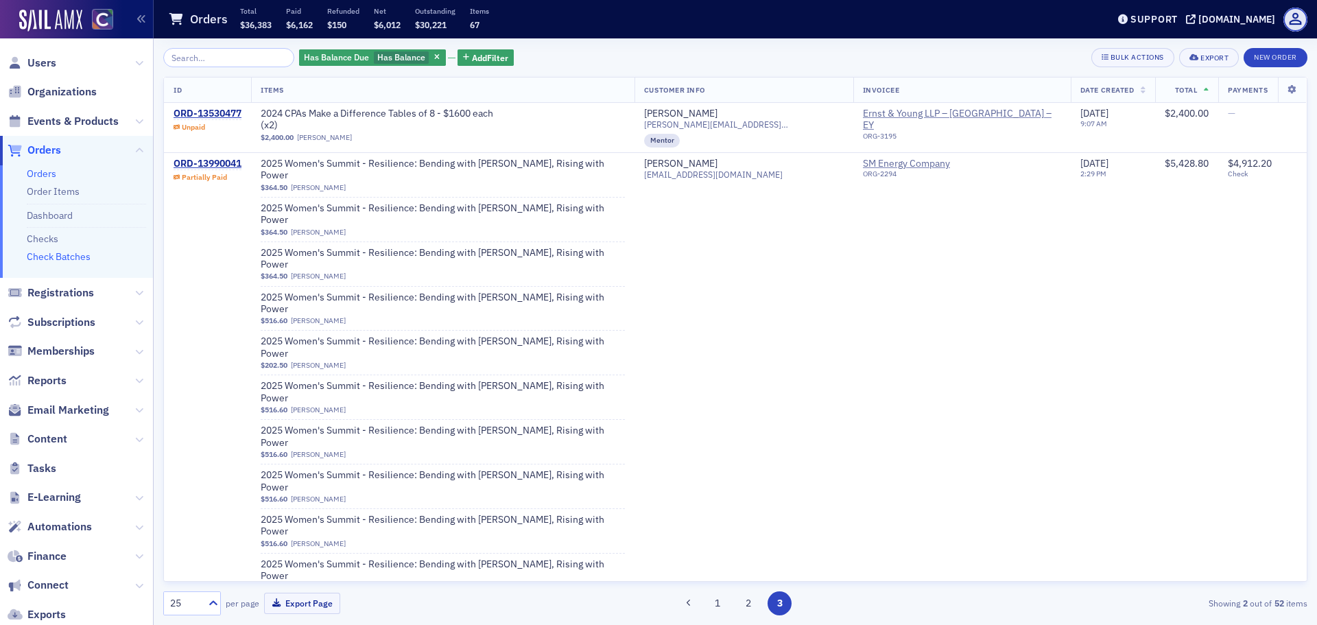
click at [65, 259] on link "Check Batches" at bounding box center [59, 256] width 64 height 12
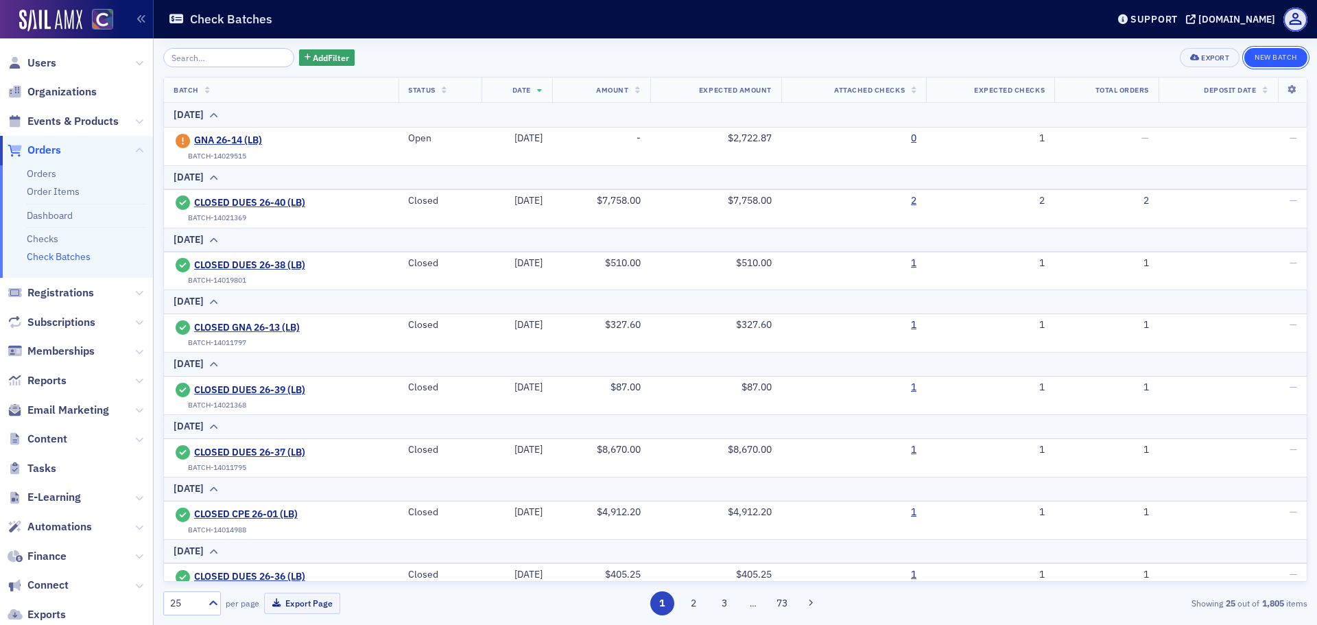
click at [1263, 62] on button "New Batch" at bounding box center [1275, 57] width 63 height 19
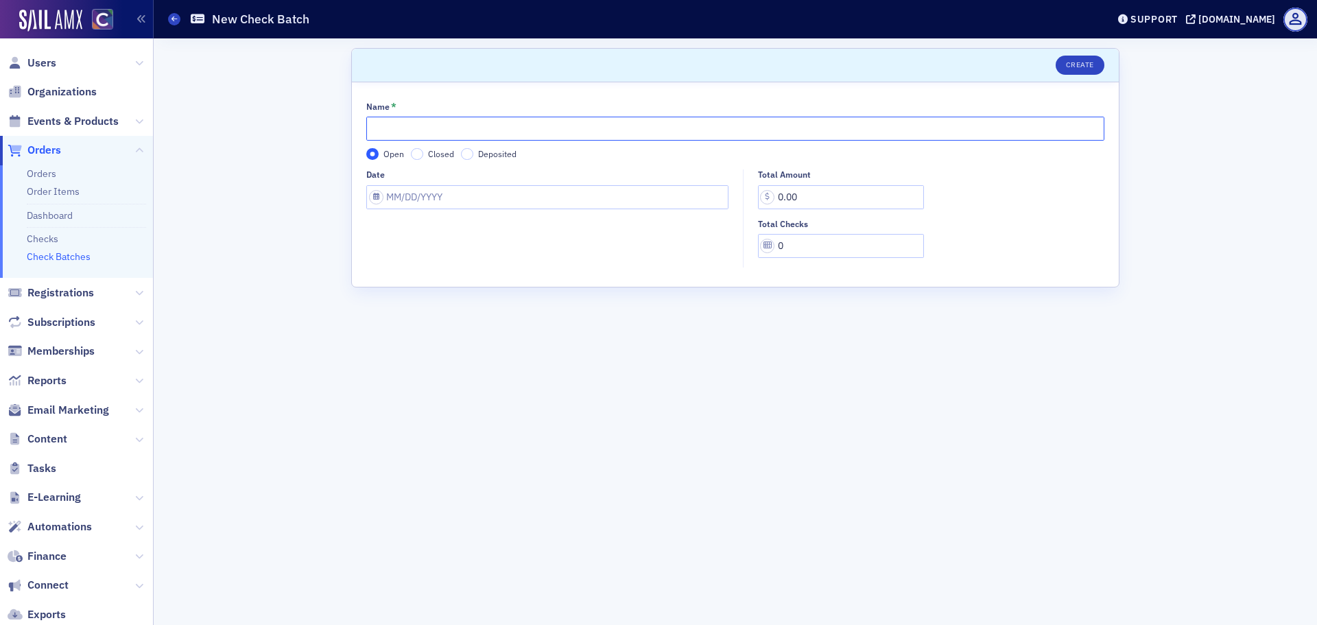
click at [422, 135] on input "Name *" at bounding box center [735, 129] width 738 height 24
type input "CPE 26-02 (LB)"
select select "8"
select select "2025"
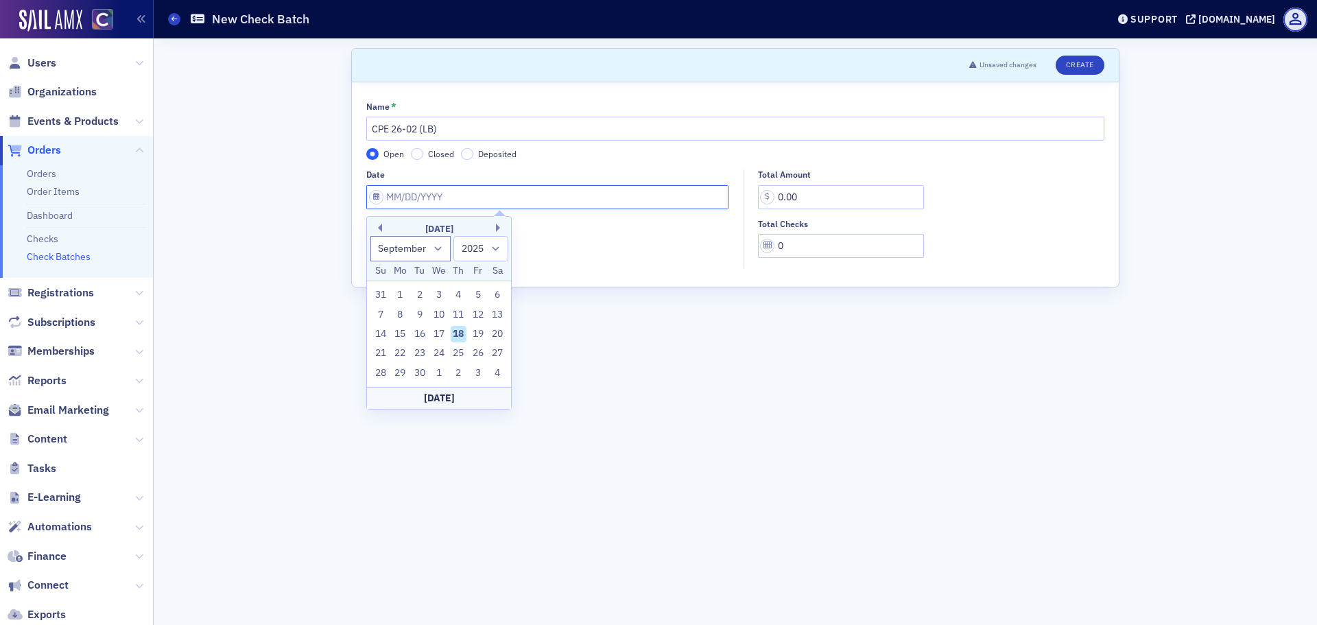
click at [441, 207] on input "Date" at bounding box center [547, 197] width 362 height 24
click at [396, 335] on div "15" at bounding box center [400, 334] width 16 height 16
type input "[DATE]"
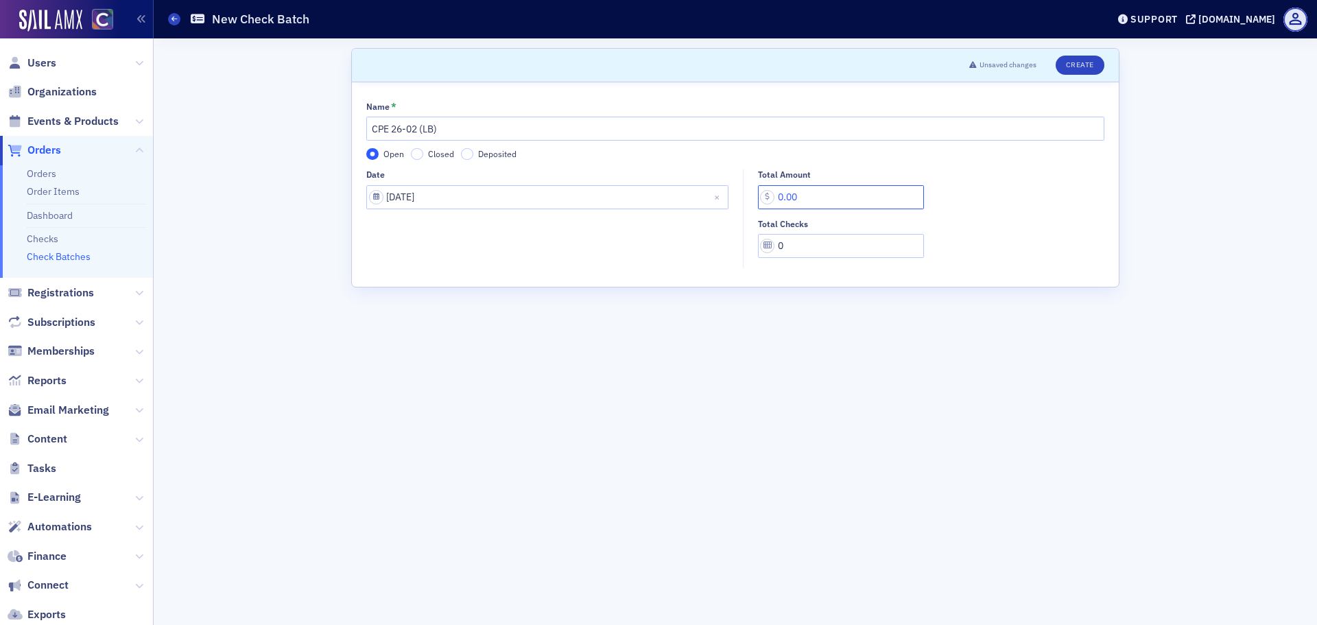
drag, startPoint x: 811, startPoint y: 187, endPoint x: 612, endPoint y: 197, distance: 198.5
click at [612, 197] on div "Date [DATE] Total Amount 0.00 Total Checks 0" at bounding box center [735, 218] width 738 height 98
type input "5,428.80"
click at [822, 248] on input "0" at bounding box center [841, 246] width 166 height 24
drag, startPoint x: 822, startPoint y: 248, endPoint x: 753, endPoint y: 248, distance: 68.6
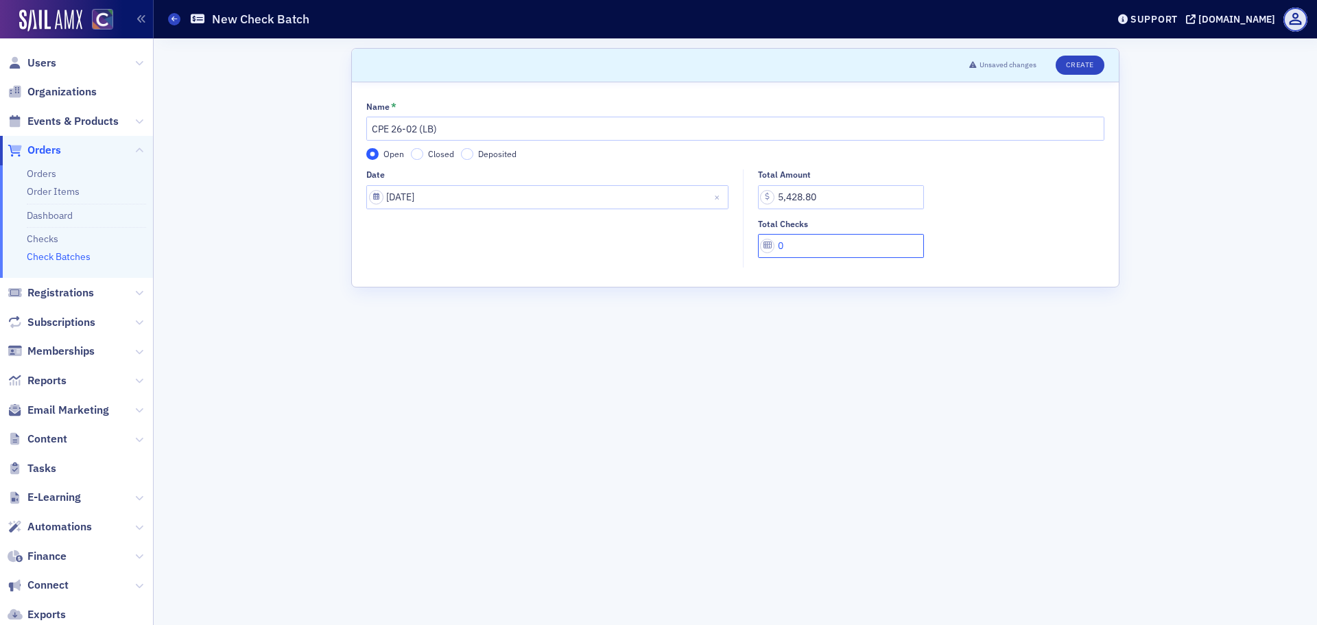
click at [753, 248] on div "Total Amount 5,428.80 Total Checks 0" at bounding box center [927, 213] width 368 height 88
type input "1"
click at [1081, 69] on button "Create" at bounding box center [1079, 65] width 49 height 19
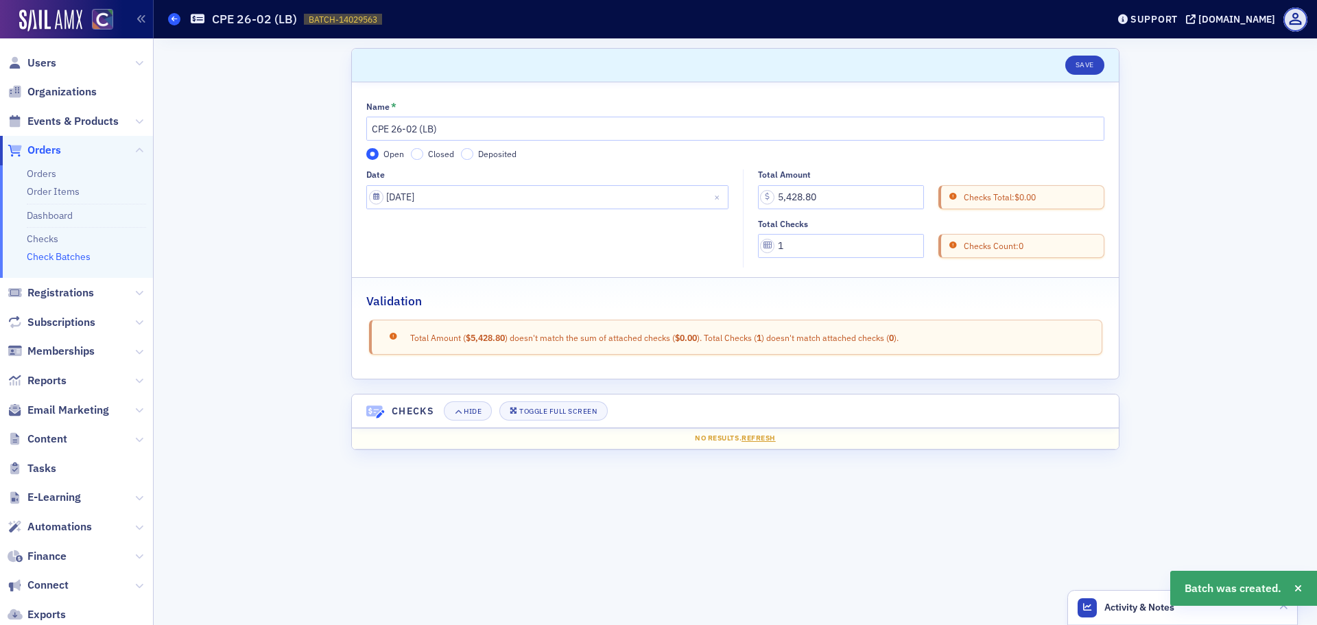
click at [174, 19] on icon at bounding box center [173, 19] width 5 height 6
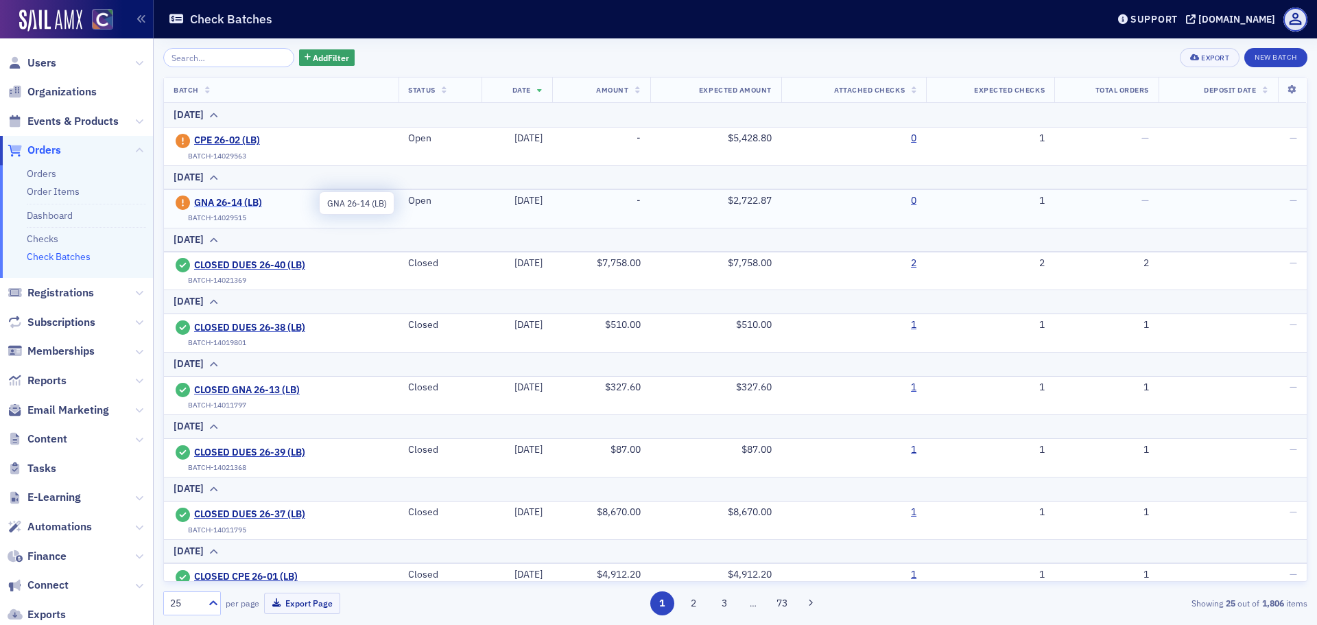
click at [247, 200] on span "GNA 26-14 (LB)" at bounding box center [256, 203] width 125 height 12
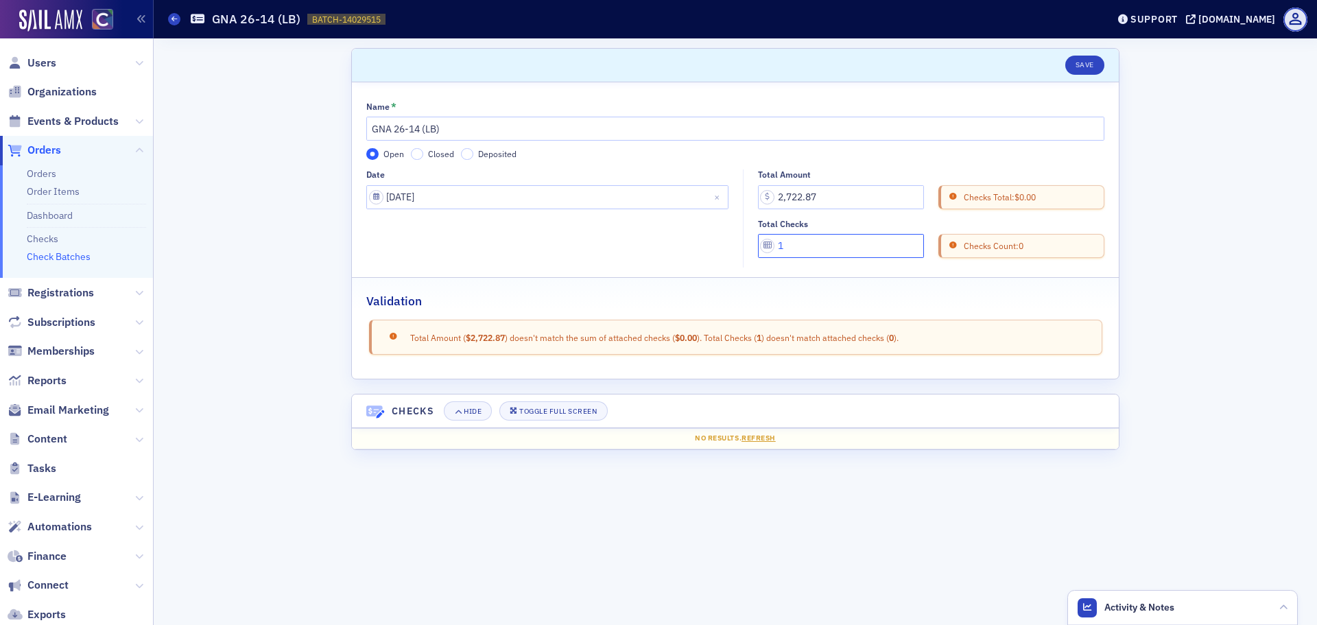
drag, startPoint x: 756, startPoint y: 250, endPoint x: 706, endPoint y: 250, distance: 50.1
click at [706, 250] on div "Date [DATE] Total Amount 2,722.87 Checks Total: $0.00 Total Checks 1 Checks Cou…" at bounding box center [735, 218] width 738 height 98
type input "2"
click at [1093, 65] on button "Save" at bounding box center [1084, 65] width 39 height 19
click at [167, 14] on header "Check Batches GNA 26-14 (LB) BATCH-14029515 14029515 Support [DOMAIN_NAME]" at bounding box center [735, 19] width 1163 height 38
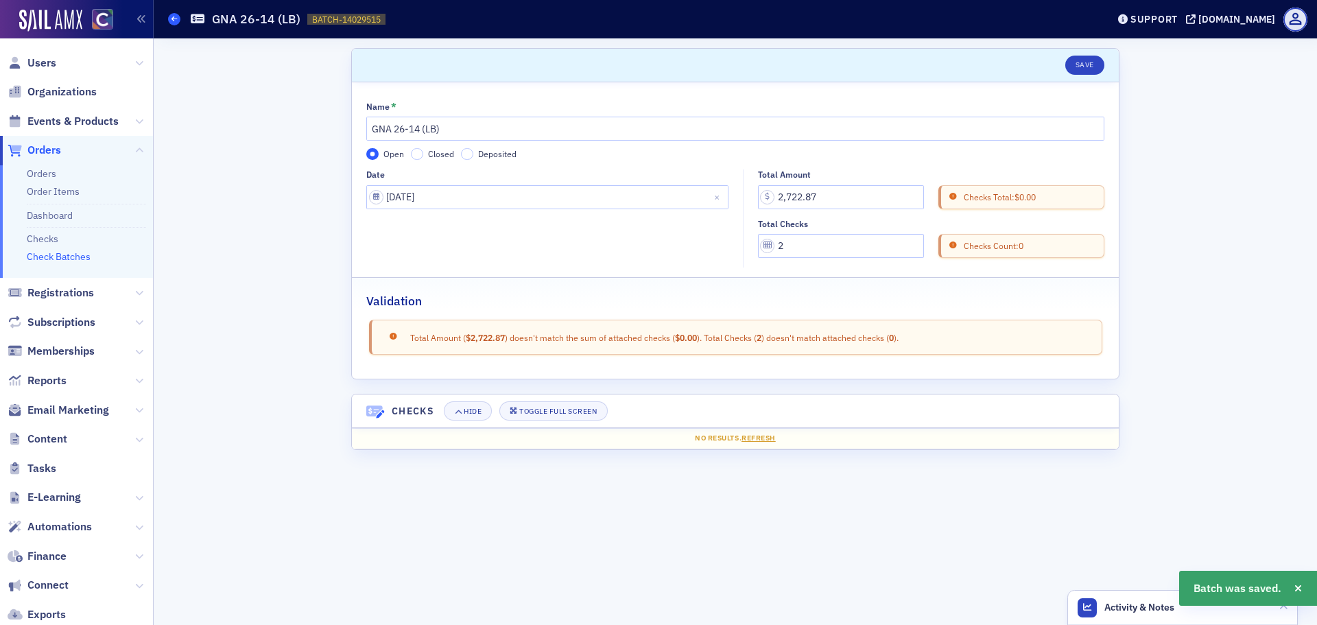
click at [173, 18] on icon at bounding box center [173, 19] width 5 height 6
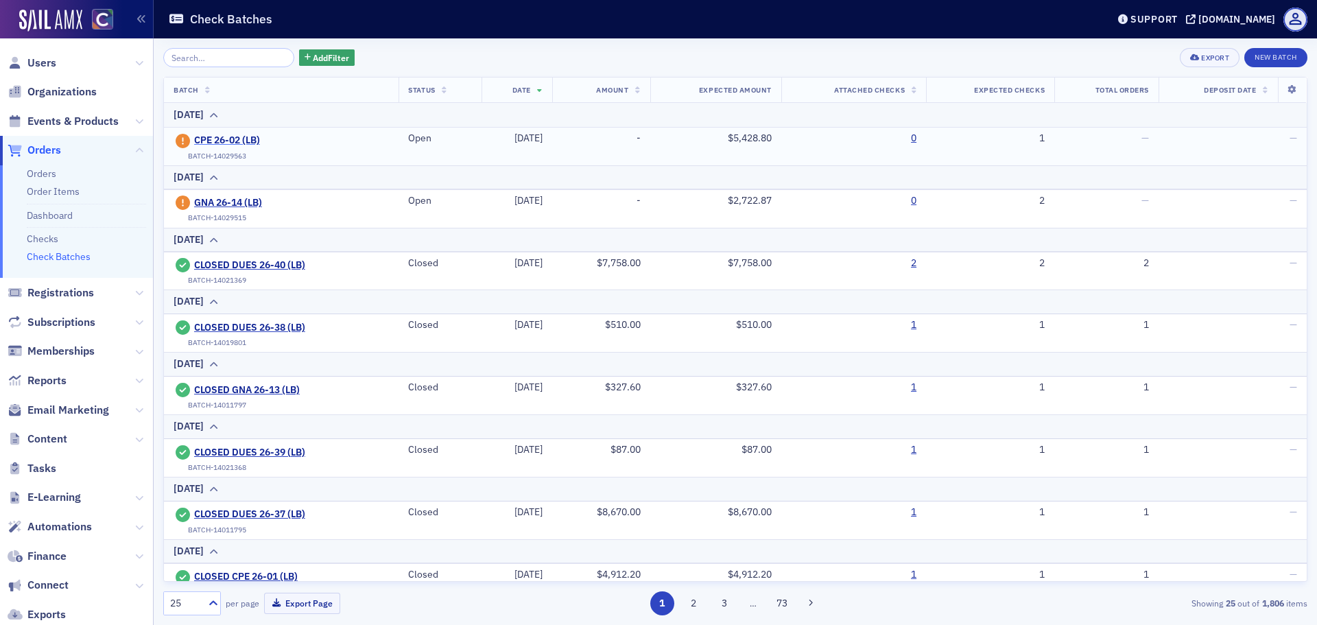
click at [232, 136] on span "CPE 26-02 (LB)" at bounding box center [256, 140] width 125 height 12
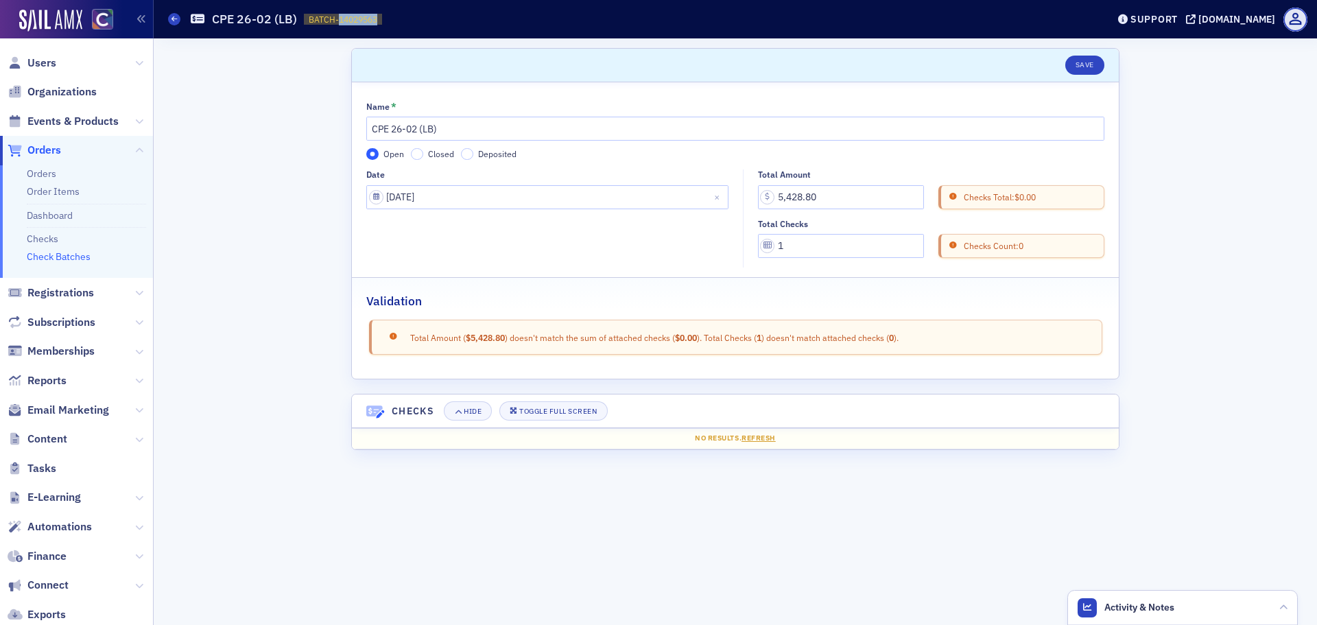
drag, startPoint x: 336, startPoint y: 16, endPoint x: 383, endPoint y: 19, distance: 46.8
click at [383, 19] on div "Check Batches CPE 26-02 (LB) BATCH-14029563 14029563" at bounding box center [627, 19] width 918 height 26
copy span "14029563"
click at [168, 12] on div "Check Batches CPE 26-02 (LB) BATCH-14029563 14029563" at bounding box center [627, 19] width 918 height 26
click at [176, 20] on icon at bounding box center [173, 19] width 5 height 6
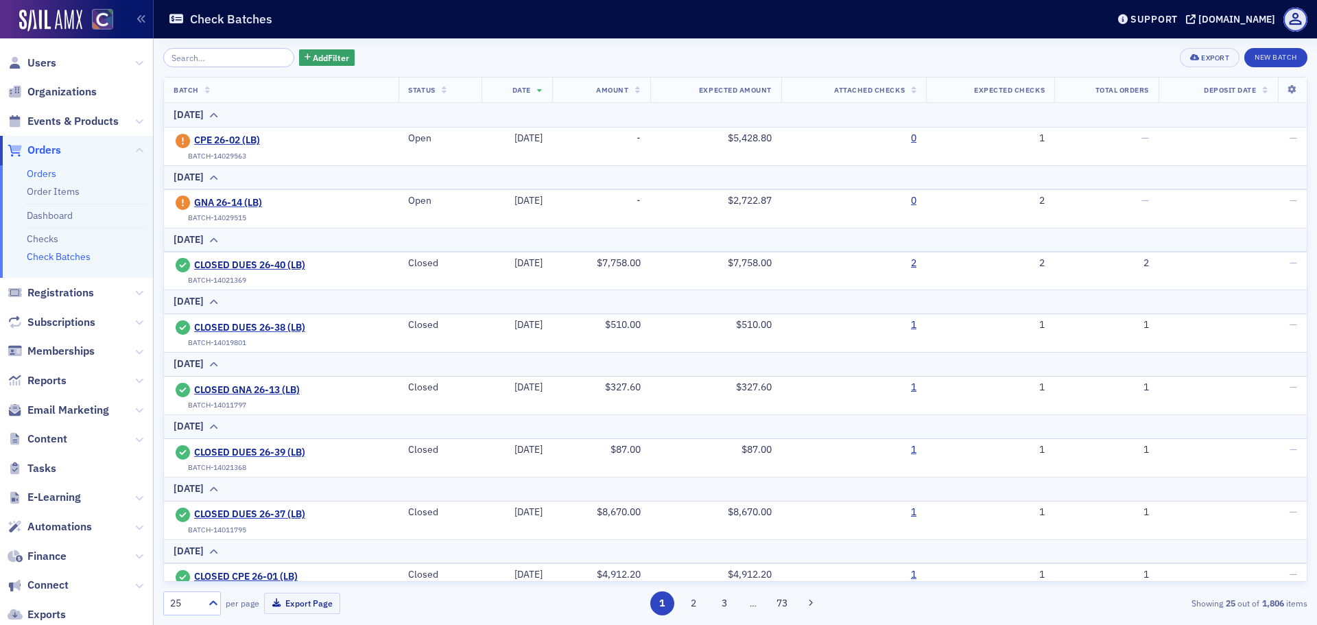
click at [51, 176] on link "Orders" at bounding box center [41, 173] width 29 height 12
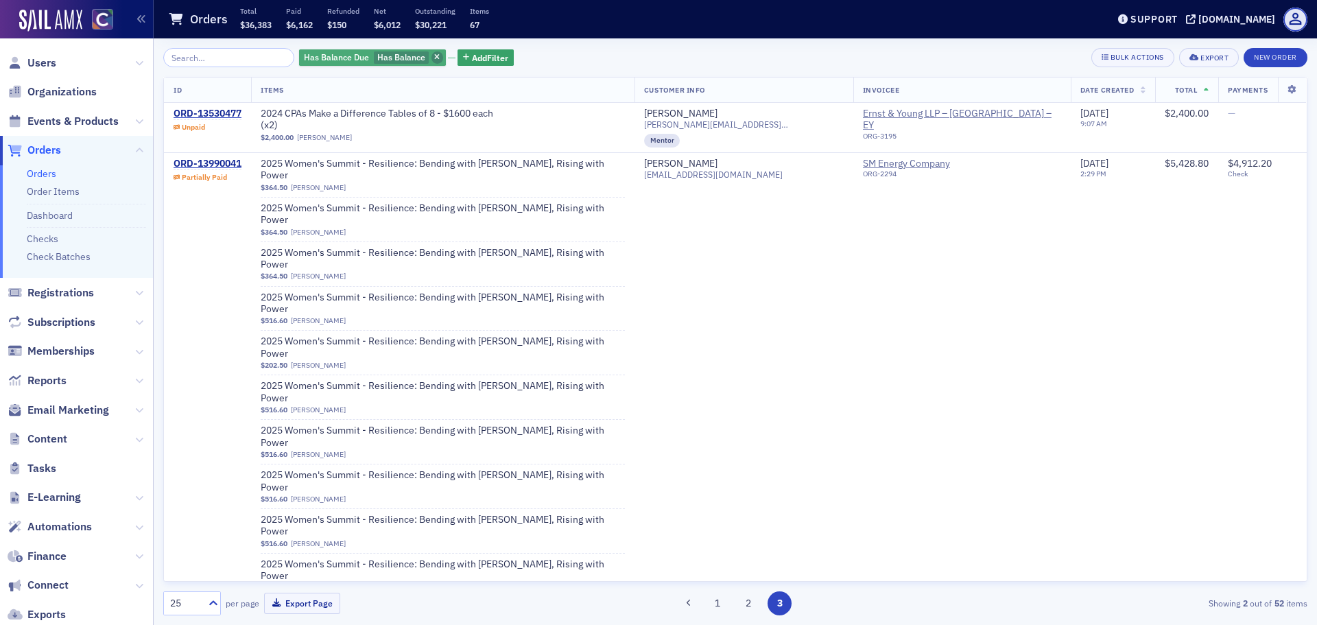
click at [434, 56] on icon "button" at bounding box center [436, 58] width 5 height 8
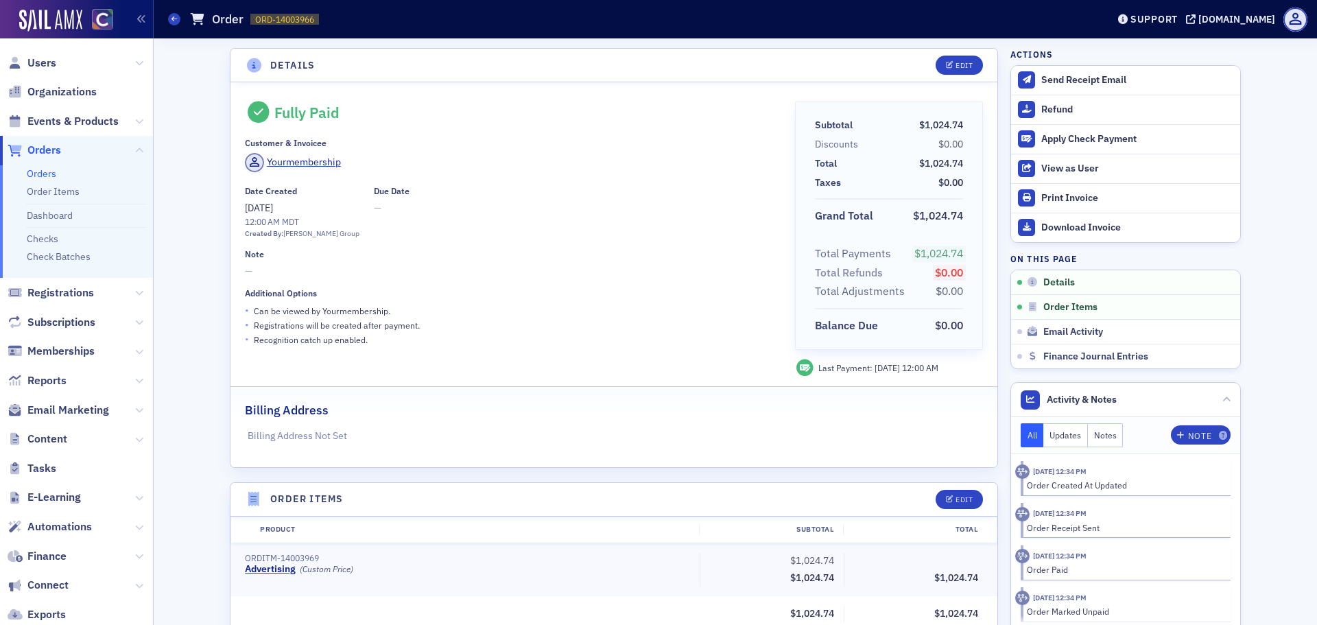
click at [40, 180] on link "Orders" at bounding box center [41, 173] width 29 height 12
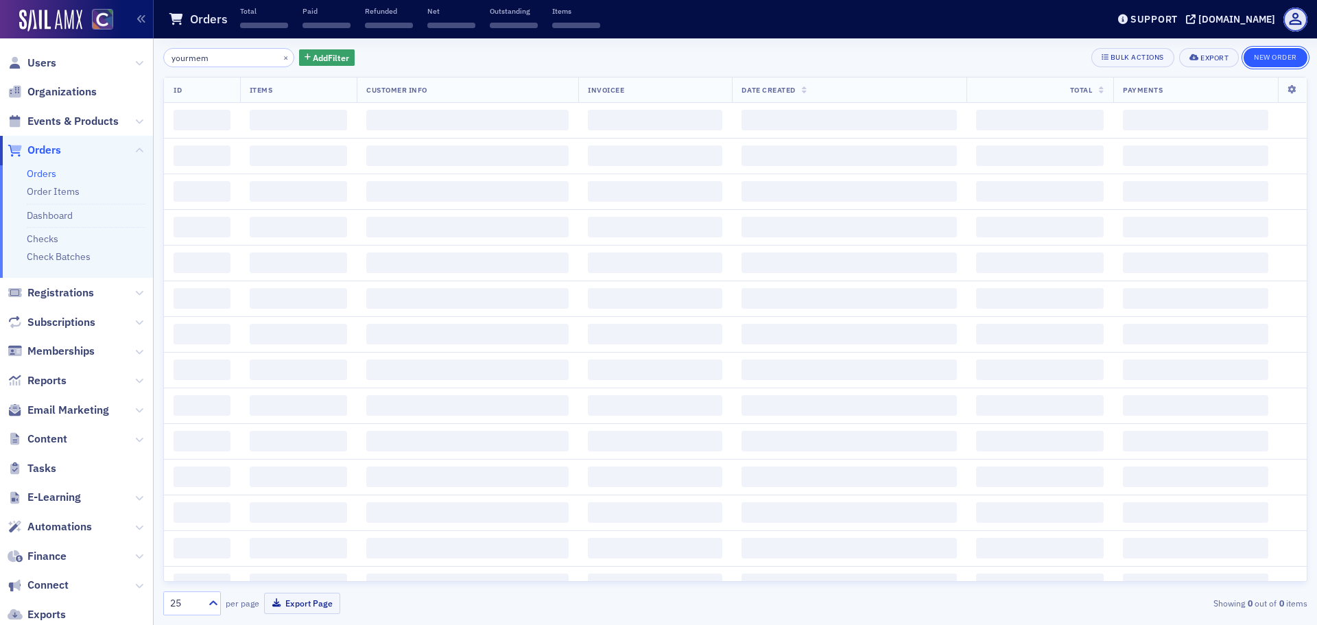
click at [1263, 62] on button "New Order" at bounding box center [1275, 57] width 64 height 19
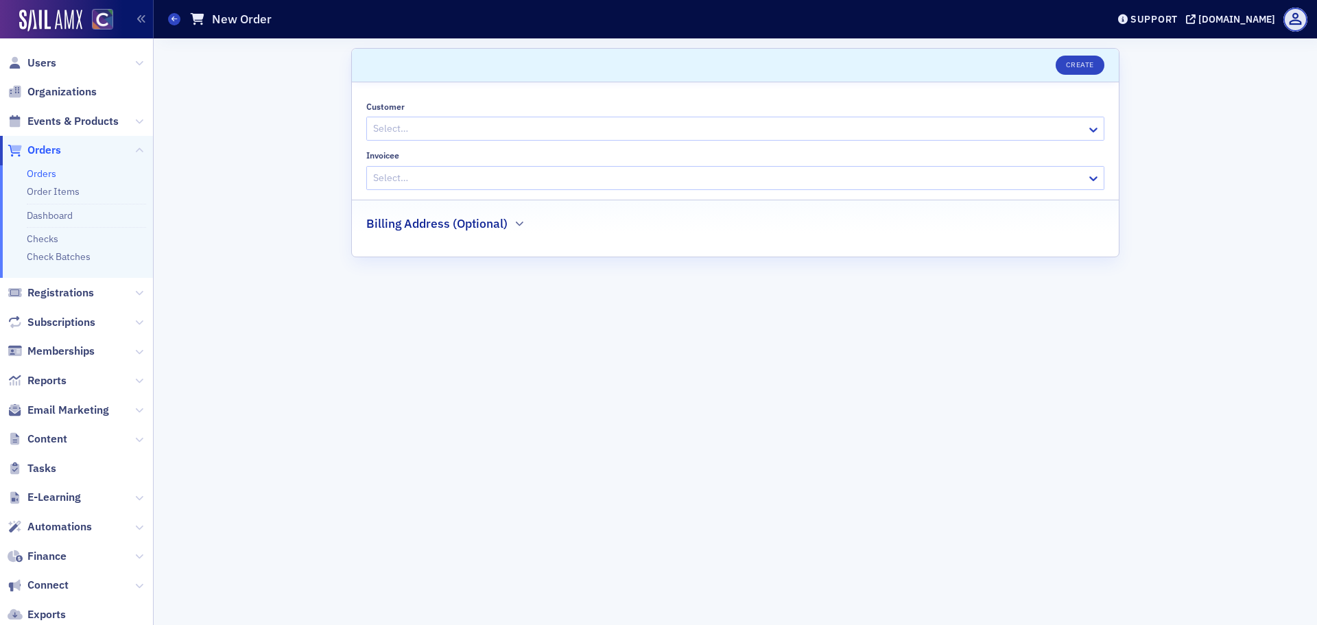
click at [556, 128] on div at bounding box center [728, 128] width 713 height 17
type input "yourmem"
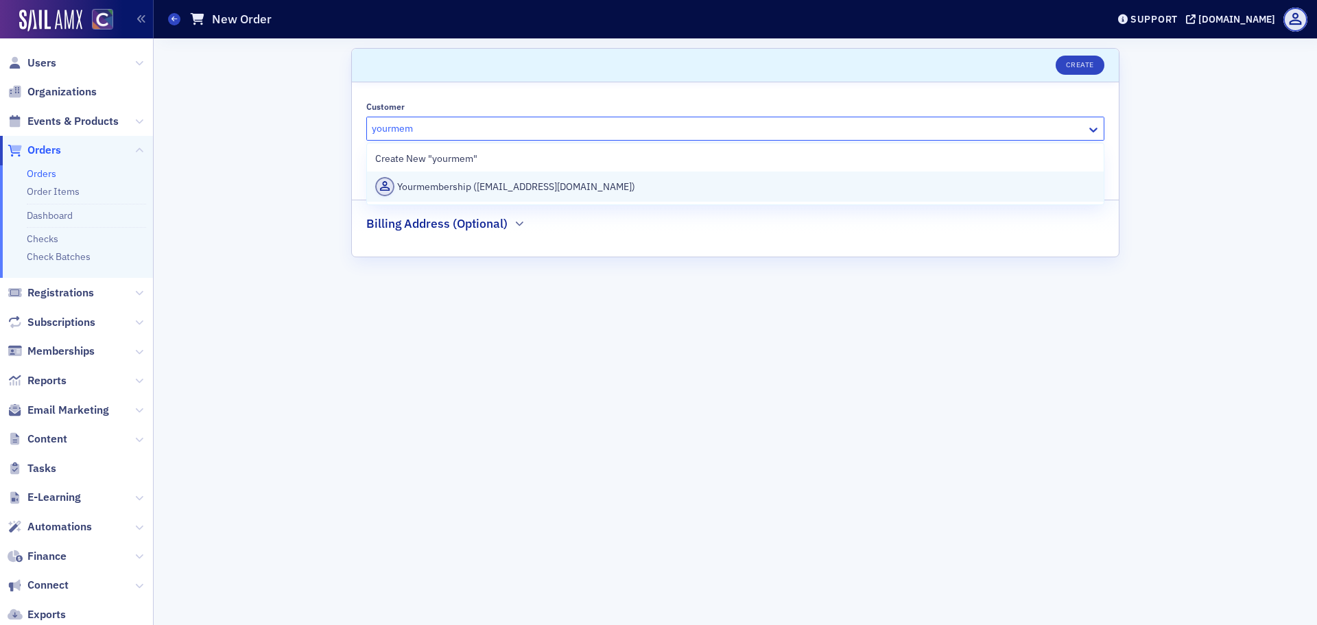
click at [538, 195] on div "Yourmembership (vendor@yourmembership.com)" at bounding box center [735, 186] width 720 height 19
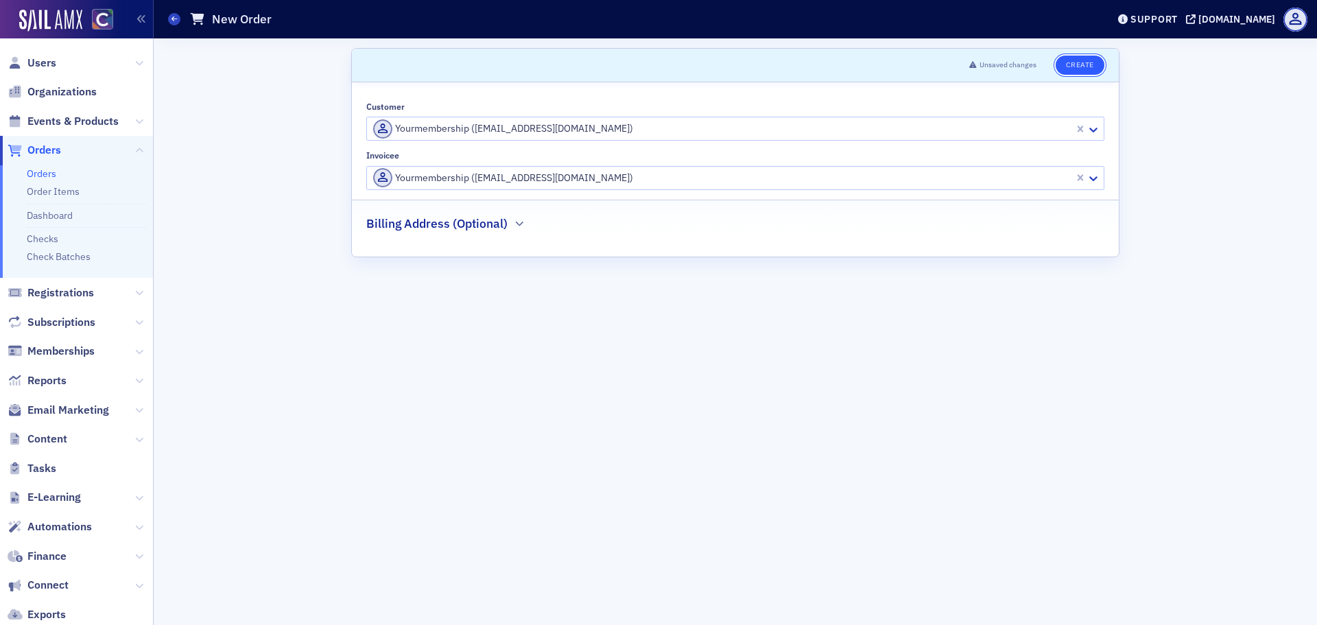
click at [1088, 74] on button "Create" at bounding box center [1079, 65] width 49 height 19
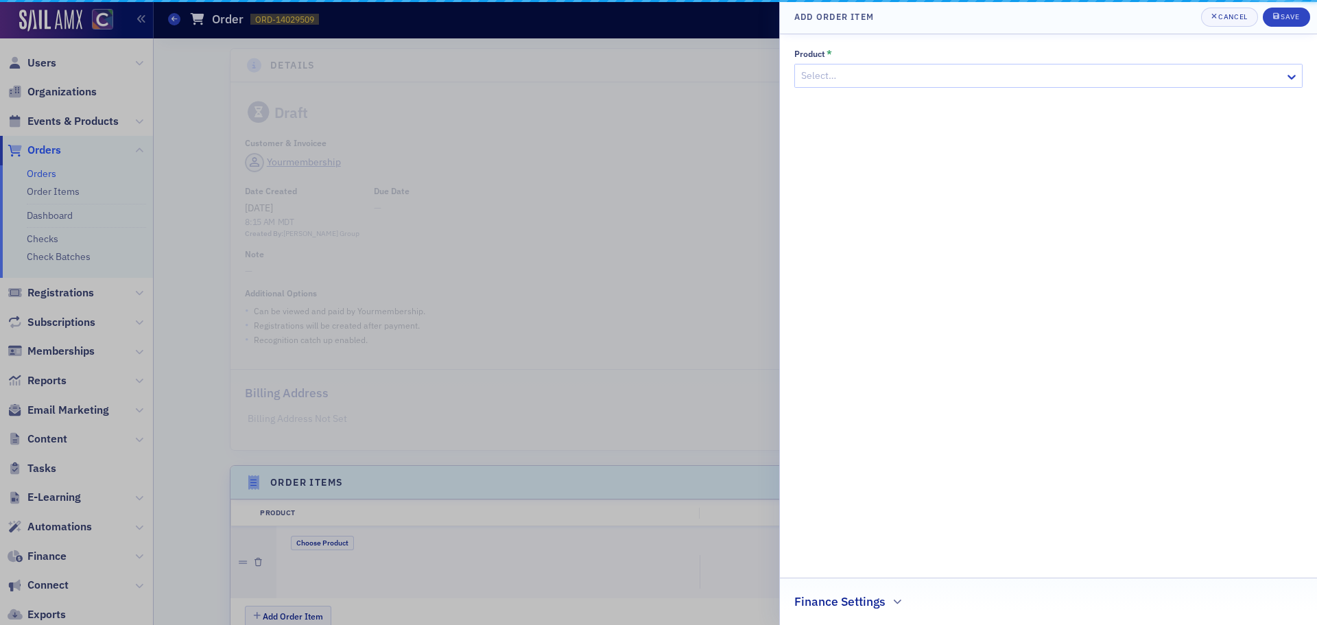
scroll to position [293, 0]
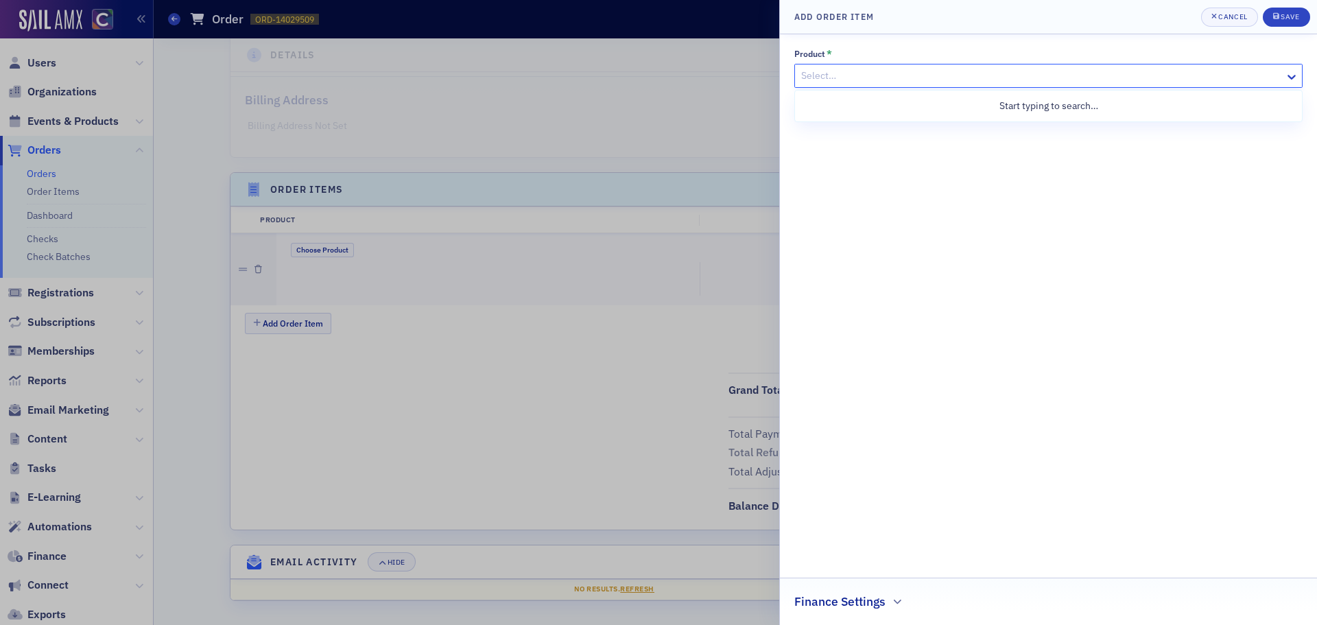
click at [1012, 80] on div at bounding box center [1042, 75] width 484 height 17
type input "adver"
click at [842, 104] on span "Advertising [Product]" at bounding box center [848, 106] width 91 height 14
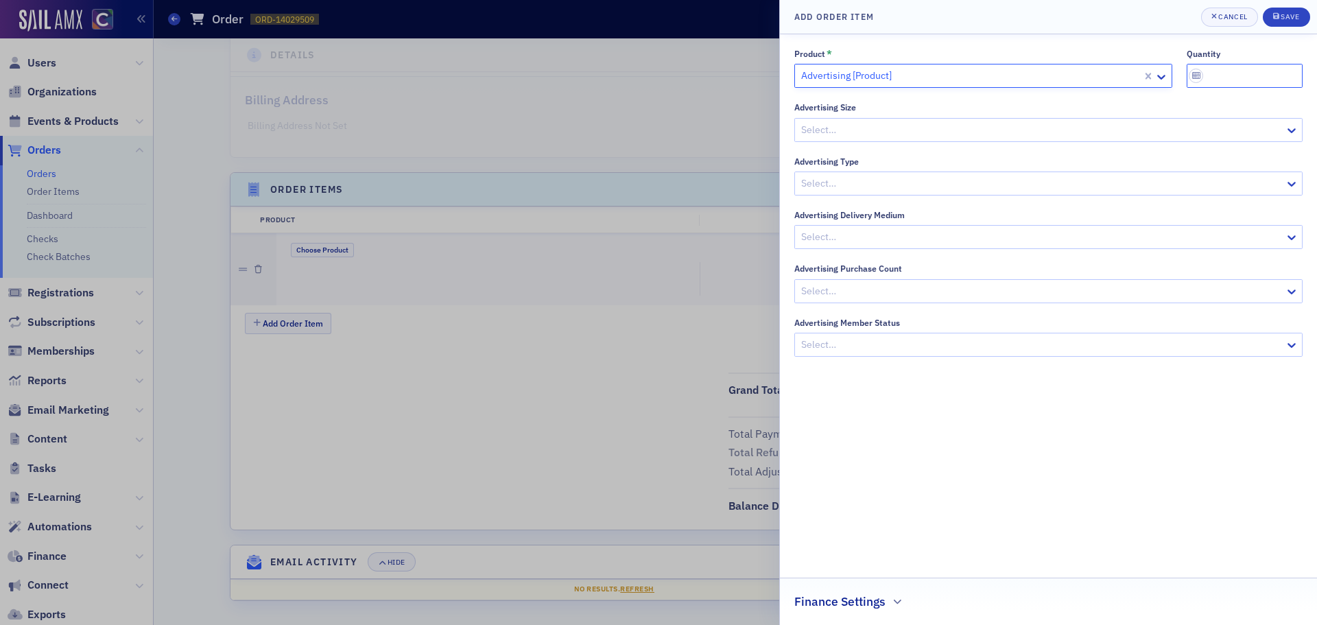
click at [1232, 71] on input "quantity" at bounding box center [1244, 76] width 117 height 24
type input "1"
click at [1287, 21] on span "Save" at bounding box center [1286, 17] width 27 height 11
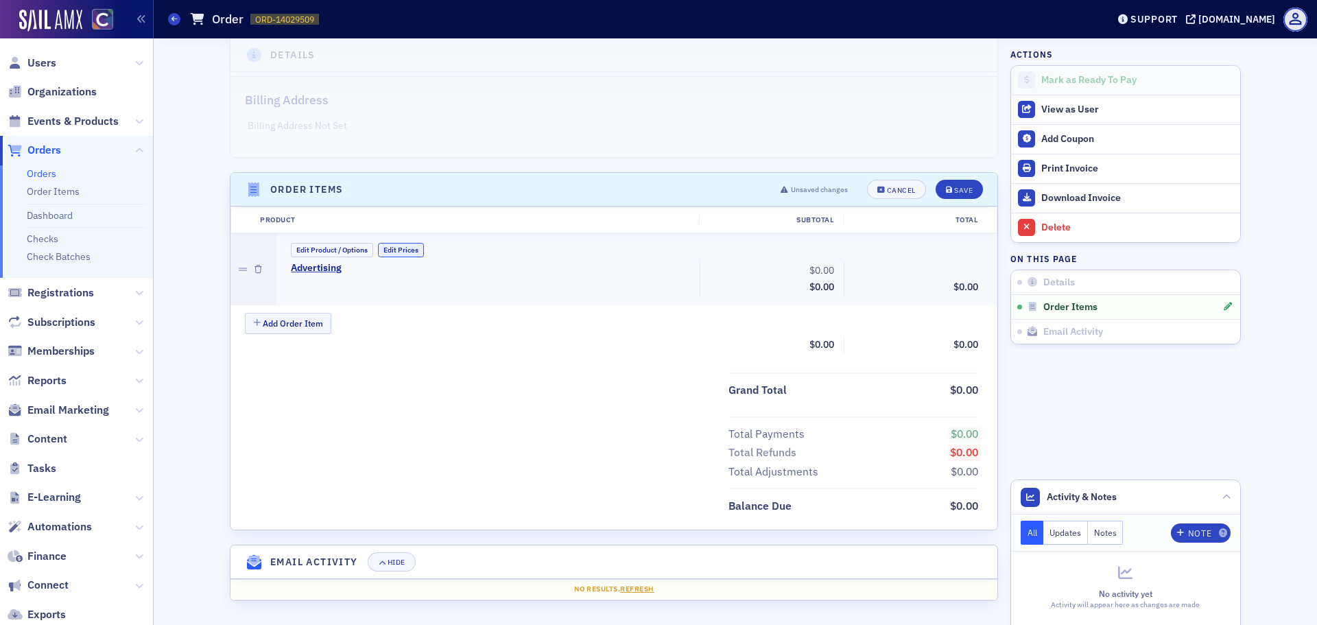
click at [391, 249] on button "Edit Prices" at bounding box center [401, 250] width 46 height 14
drag, startPoint x: 807, startPoint y: 276, endPoint x: 856, endPoint y: 274, distance: 49.4
click at [856, 274] on div "Advertising (Custom Price) 0.00 Subtotal $0.00 Discounts - 0.00 $0.00" at bounding box center [634, 280] width 706 height 36
type input "1,978.61"
click at [953, 180] on button "Save" at bounding box center [958, 189] width 47 height 19
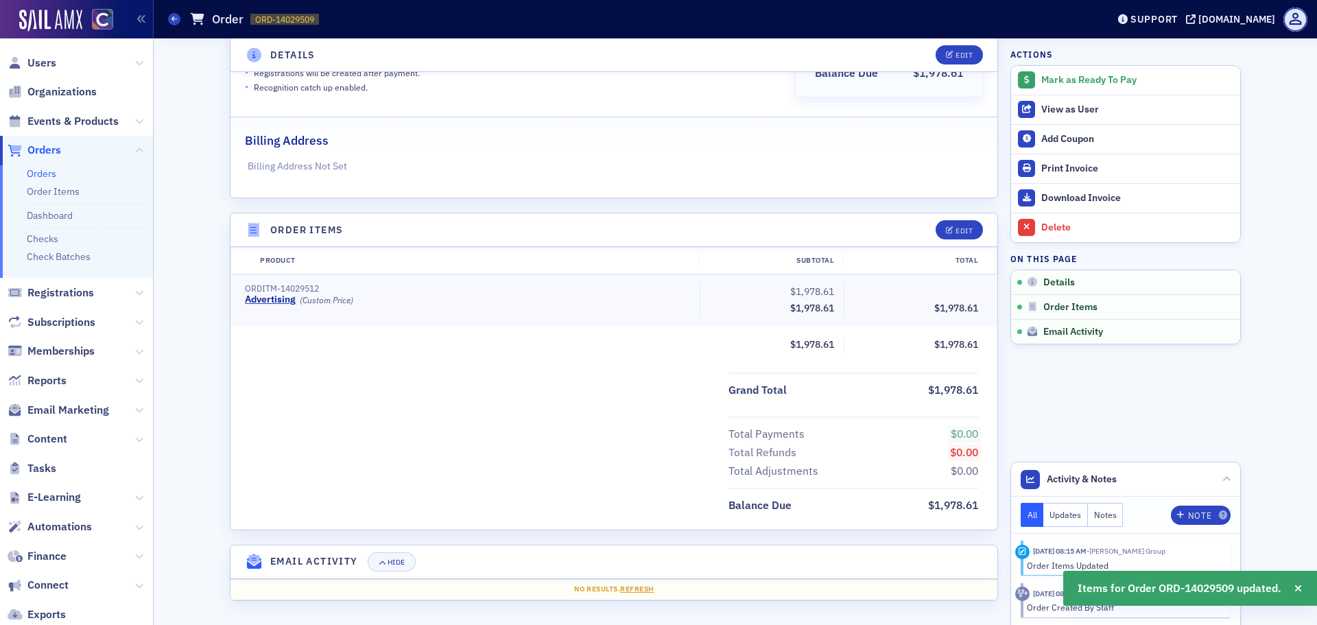
scroll to position [252, 0]
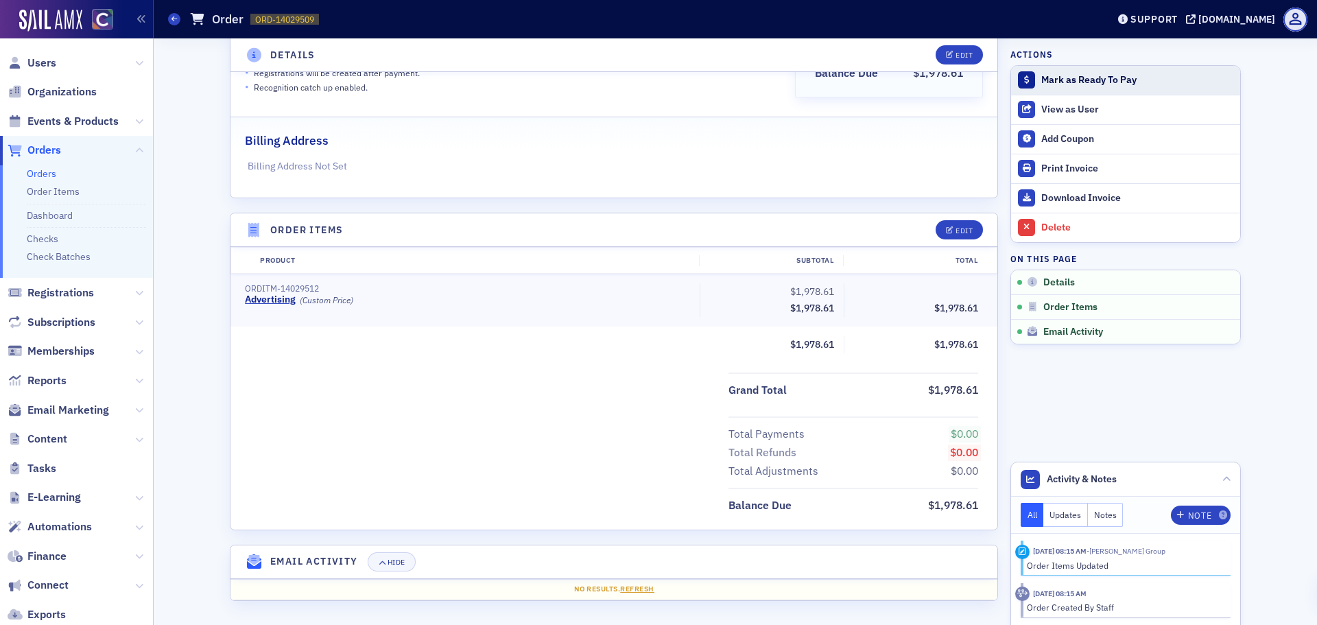
click at [1071, 79] on div "Mark as Ready To Pay" at bounding box center [1137, 80] width 192 height 12
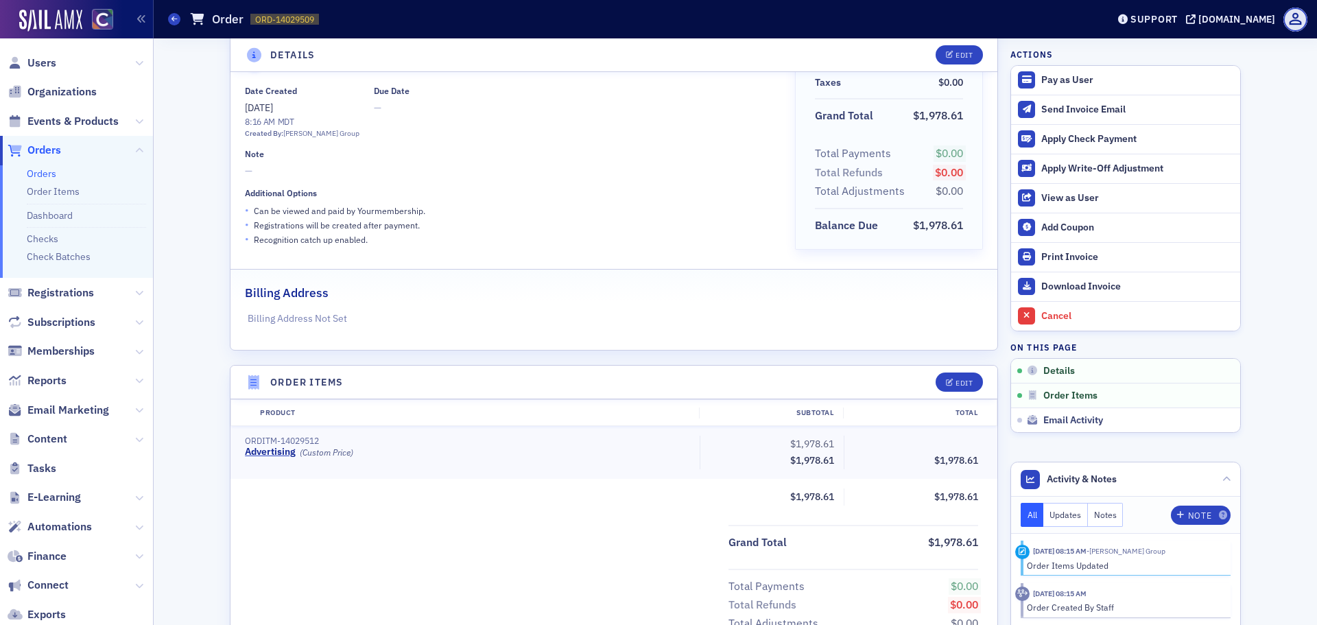
scroll to position [0, 0]
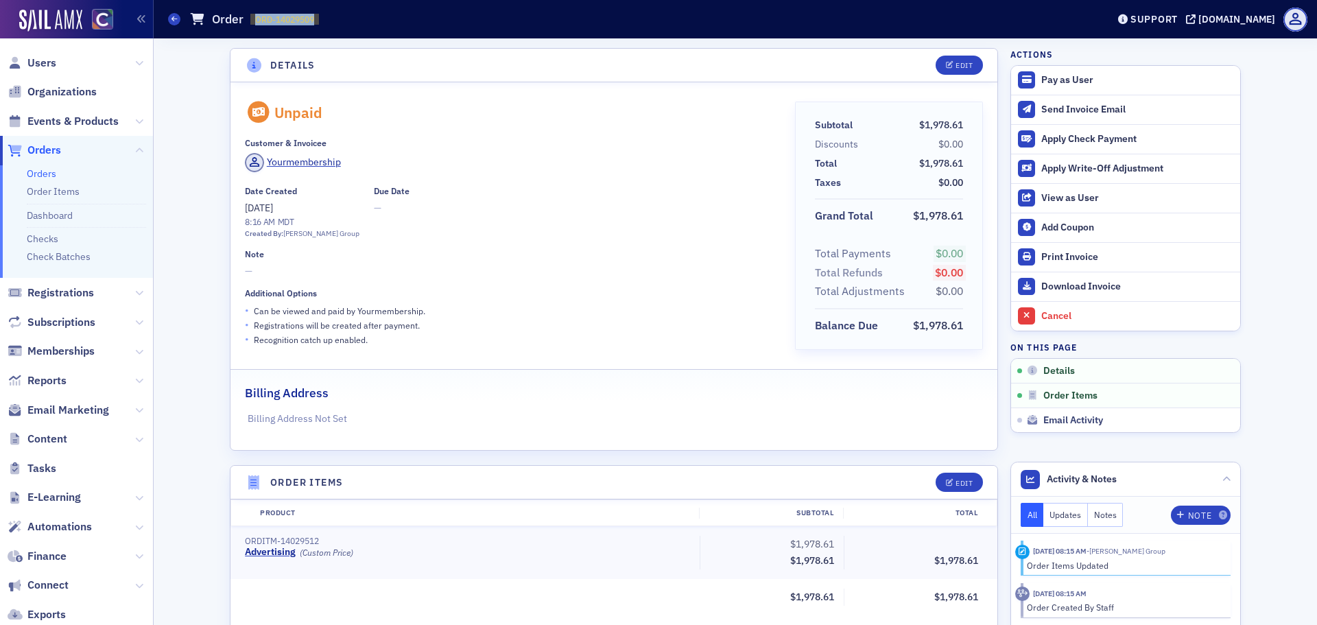
drag, startPoint x: 254, startPoint y: 20, endPoint x: 322, endPoint y: 19, distance: 68.6
click at [322, 19] on div "Orders Order ORD-14029509 14029509" at bounding box center [627, 19] width 918 height 26
copy span "ORD-14029509"
